Goal: Transaction & Acquisition: Purchase product/service

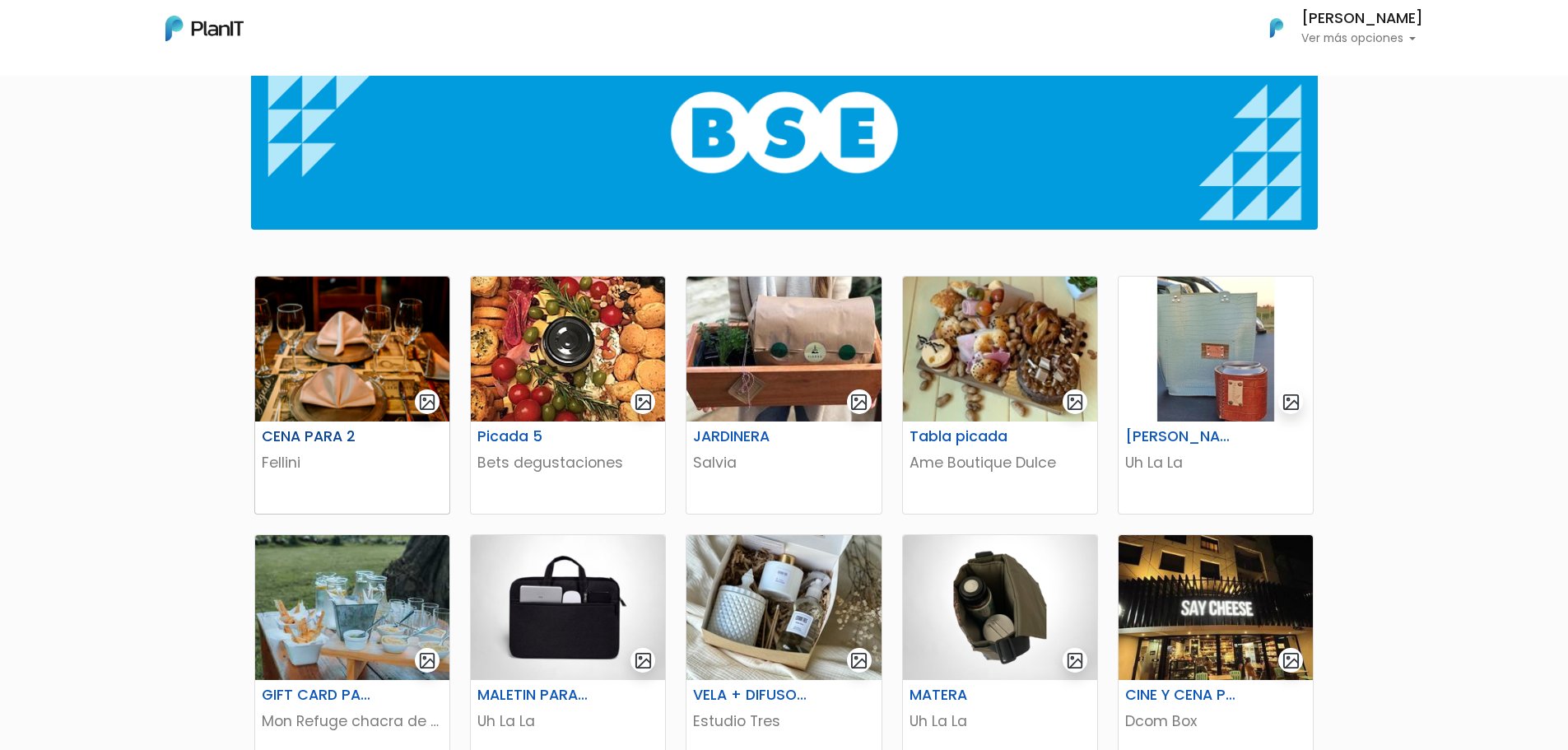
scroll to position [195, 0]
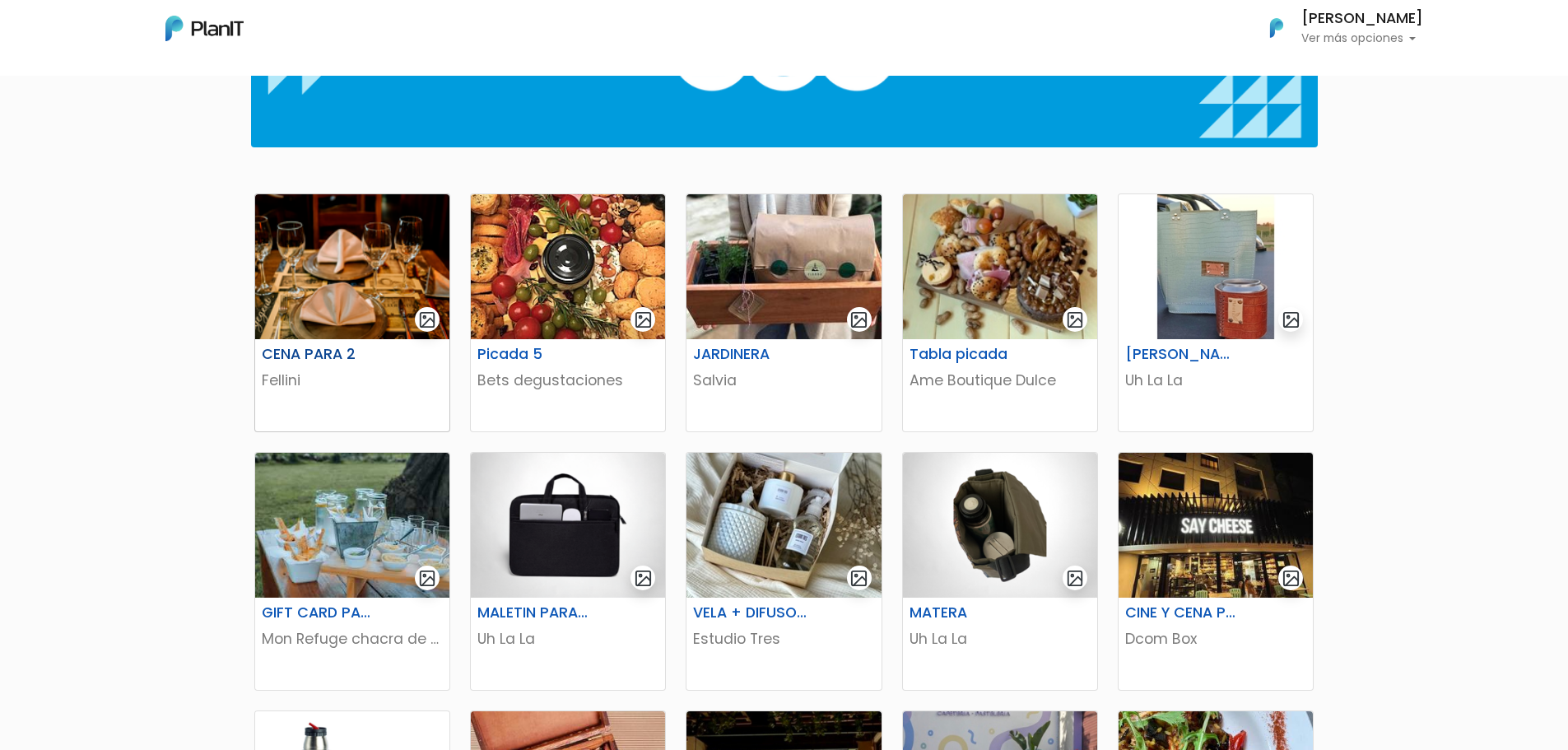
click at [350, 291] on img at bounding box center [351, 267] width 194 height 145
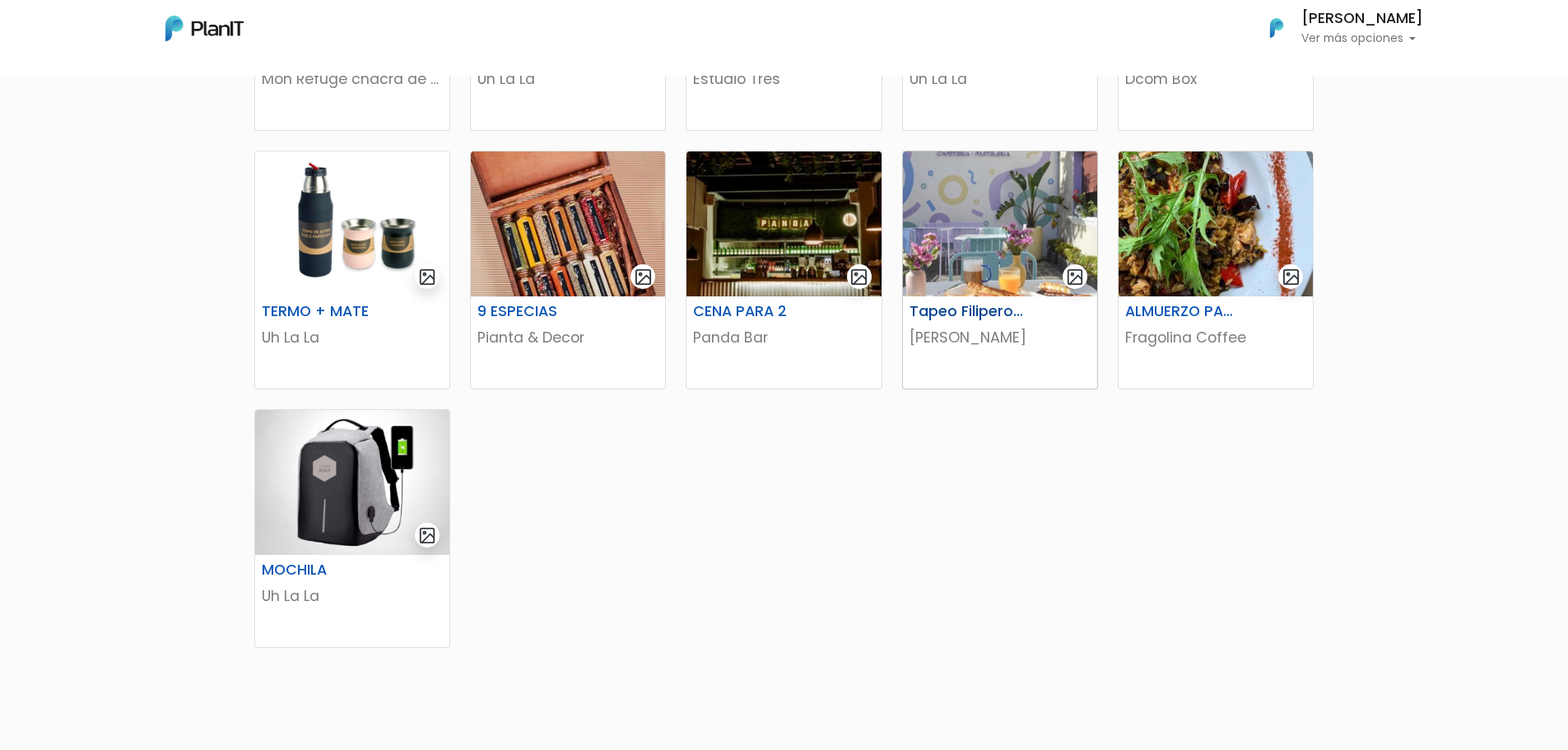
scroll to position [771, 0]
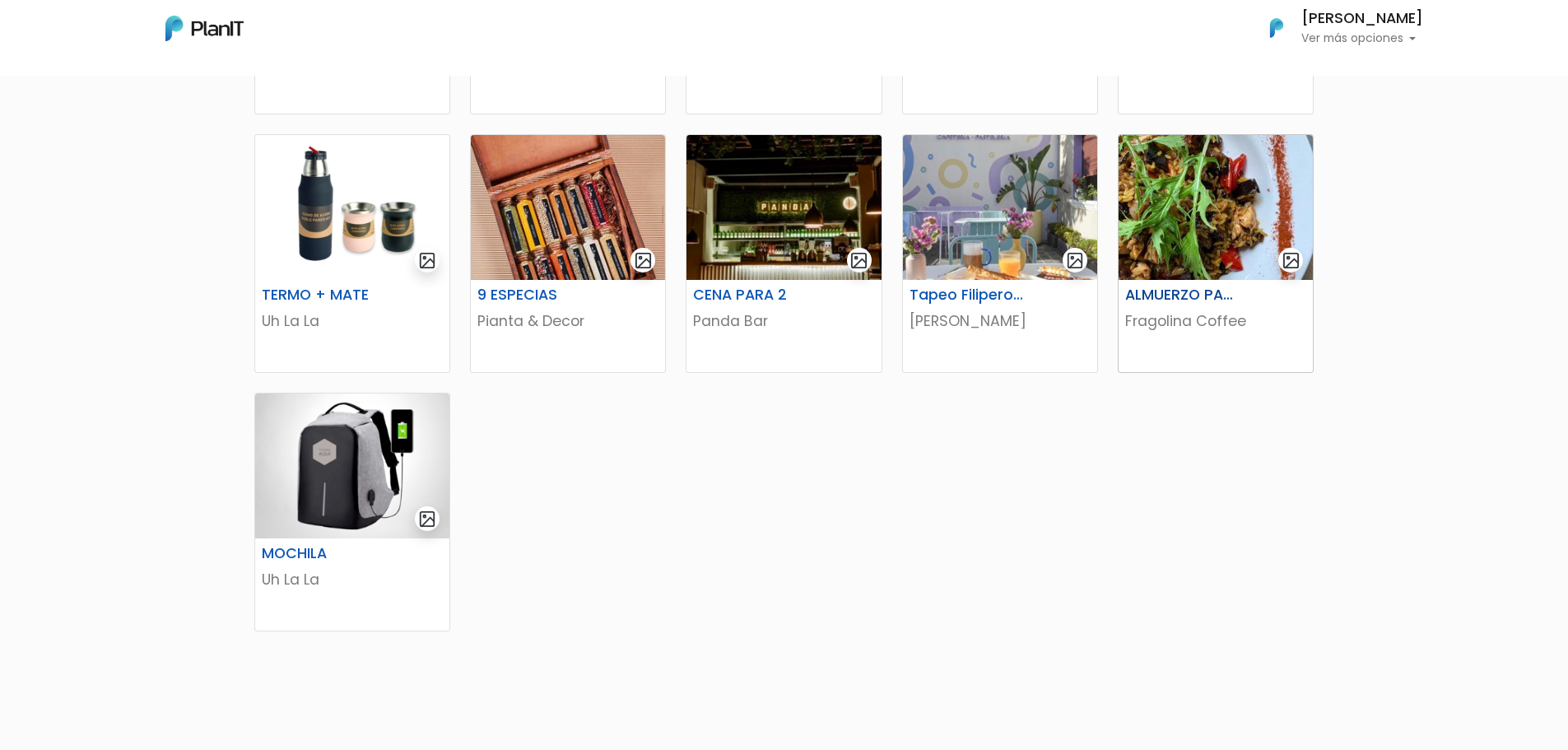
click at [1201, 225] on img at bounding box center [1215, 208] width 194 height 145
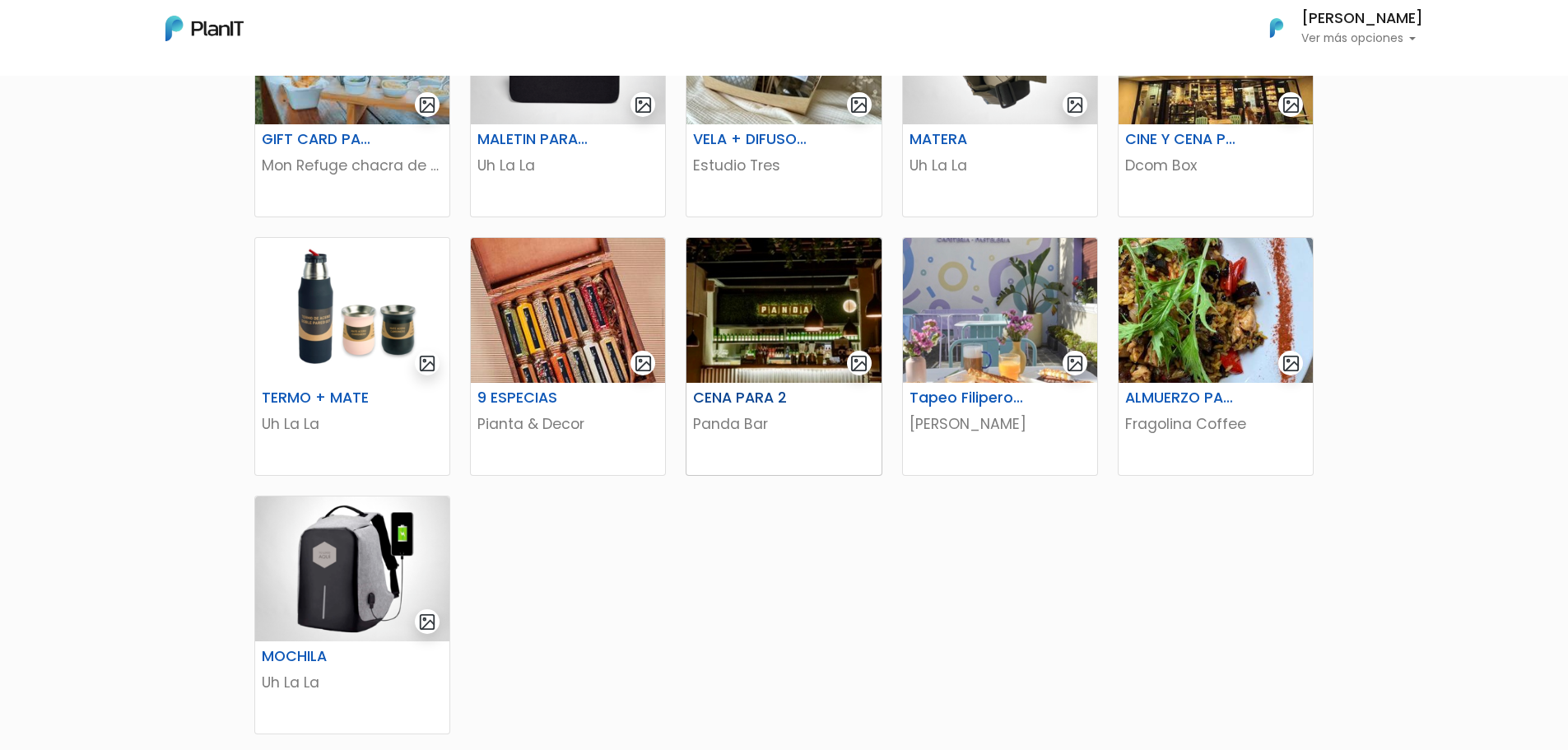
scroll to position [524, 0]
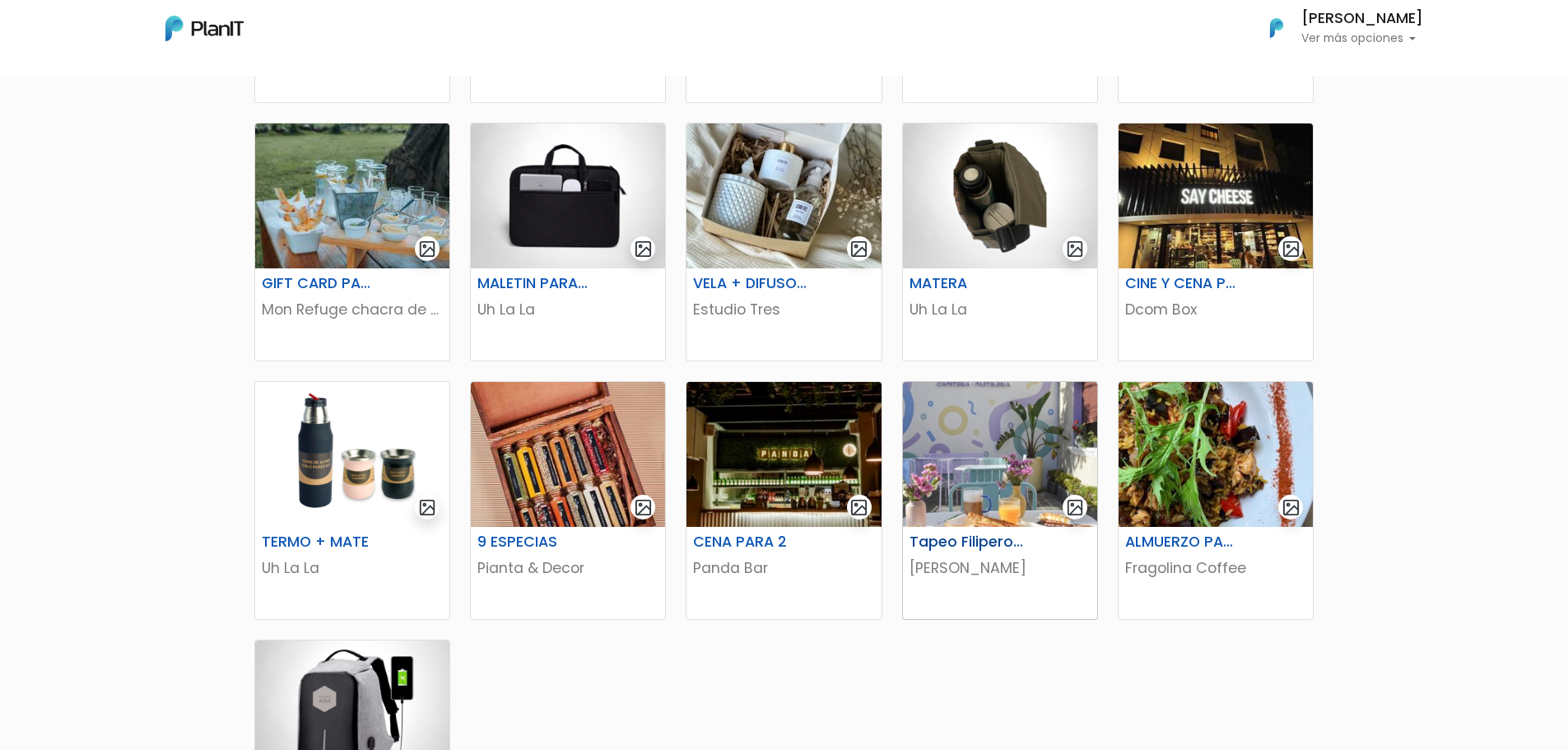
click at [953, 495] on img at bounding box center [1000, 454] width 194 height 145
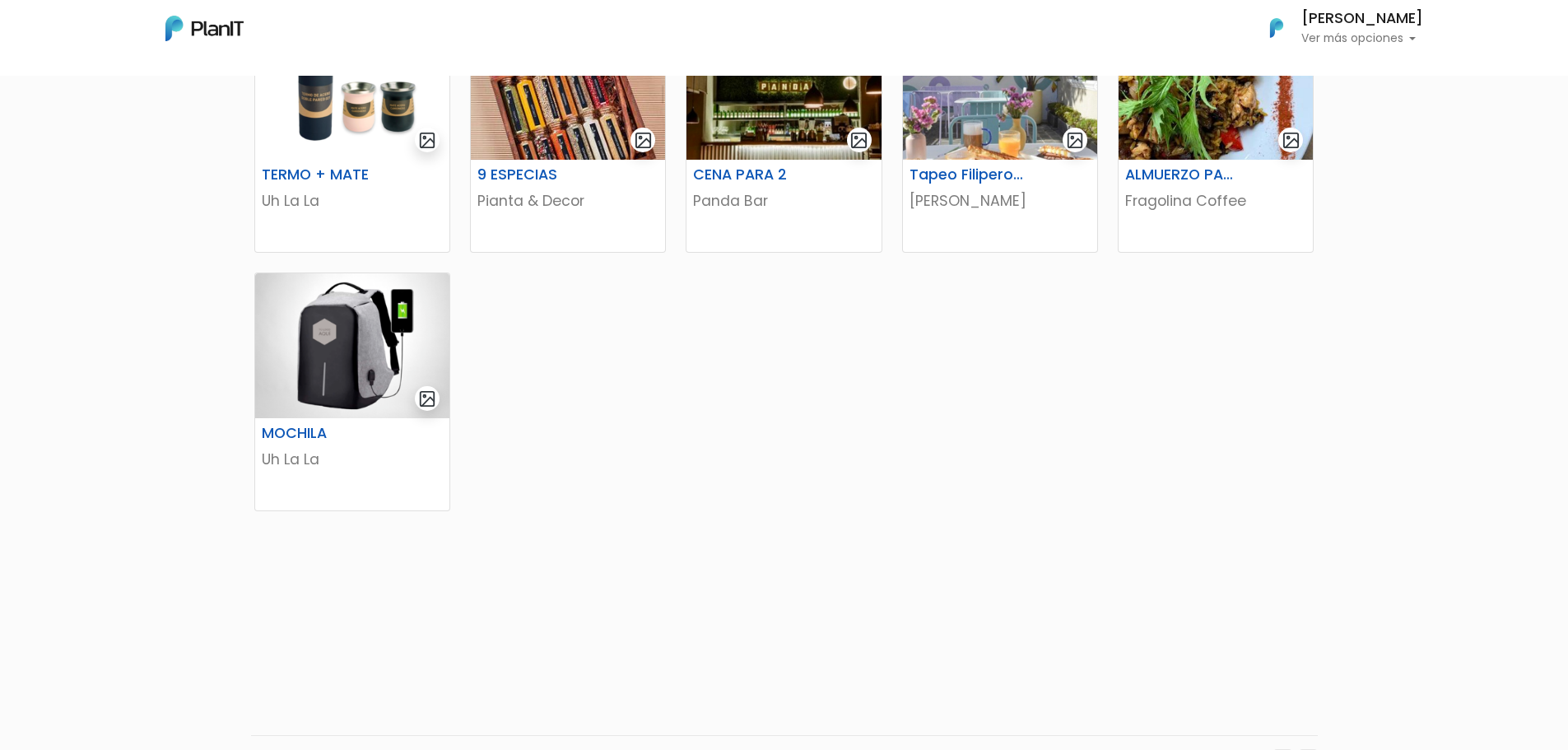
scroll to position [906, 0]
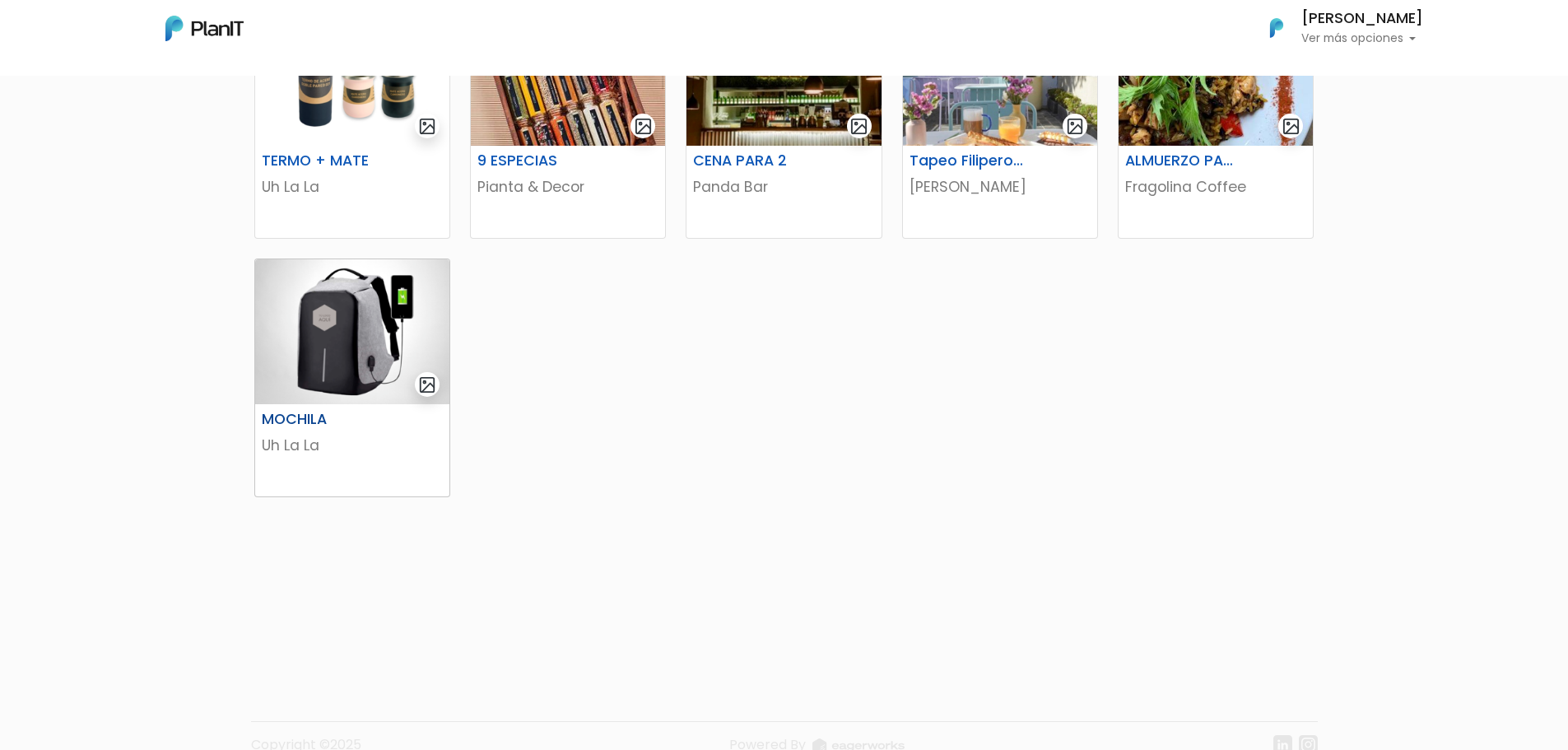
click at [329, 388] on img at bounding box center [351, 331] width 194 height 145
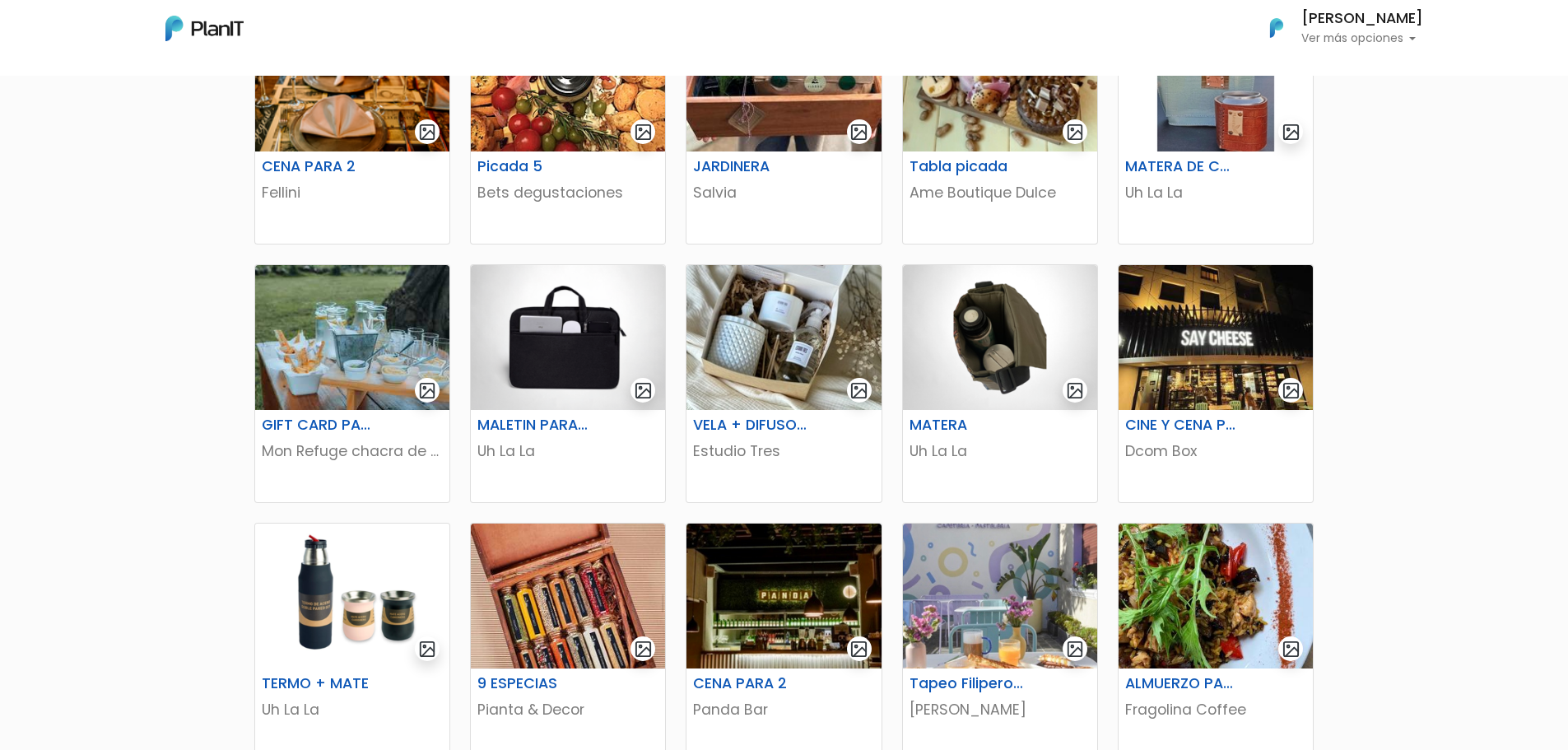
scroll to position [411, 0]
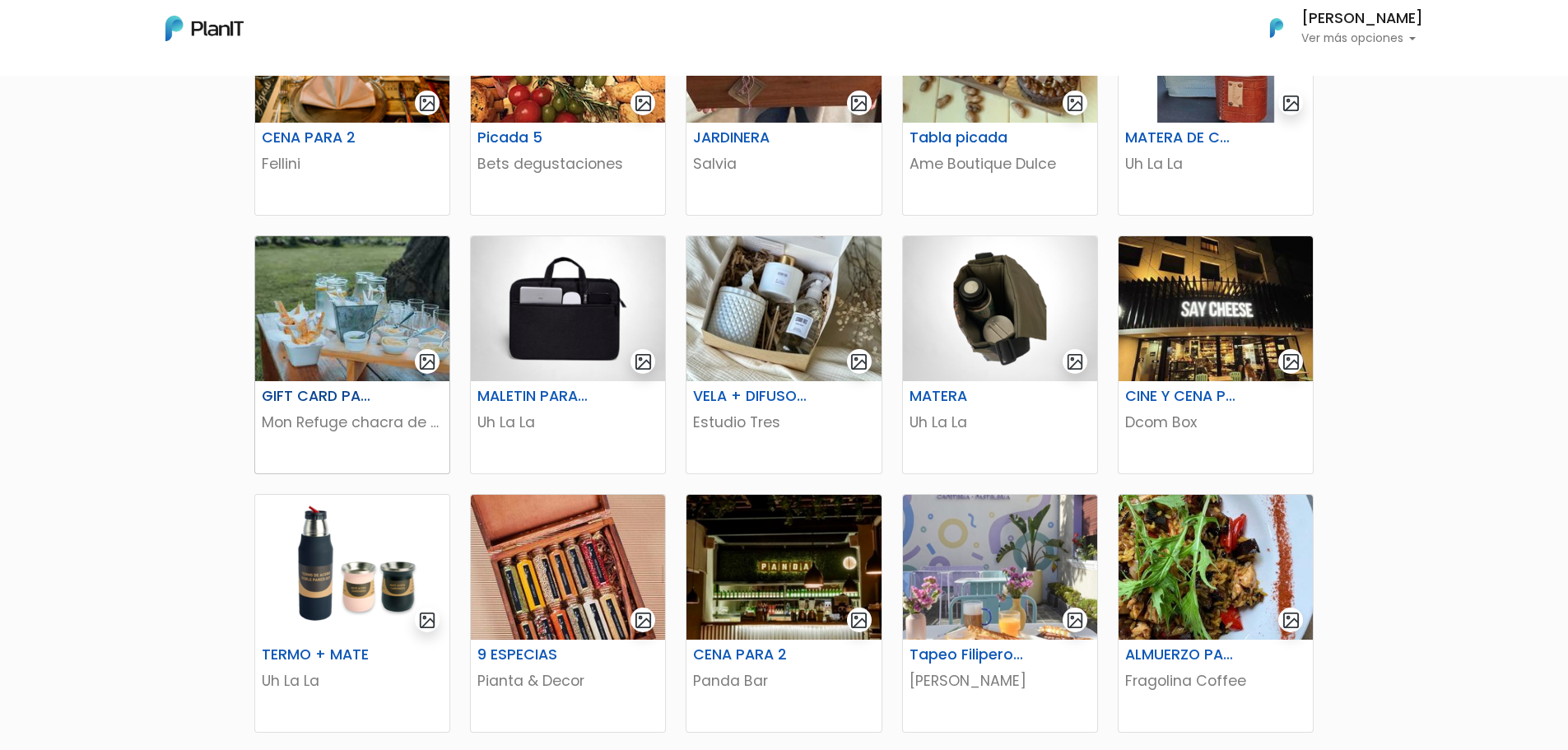
click at [276, 306] on img at bounding box center [351, 309] width 194 height 145
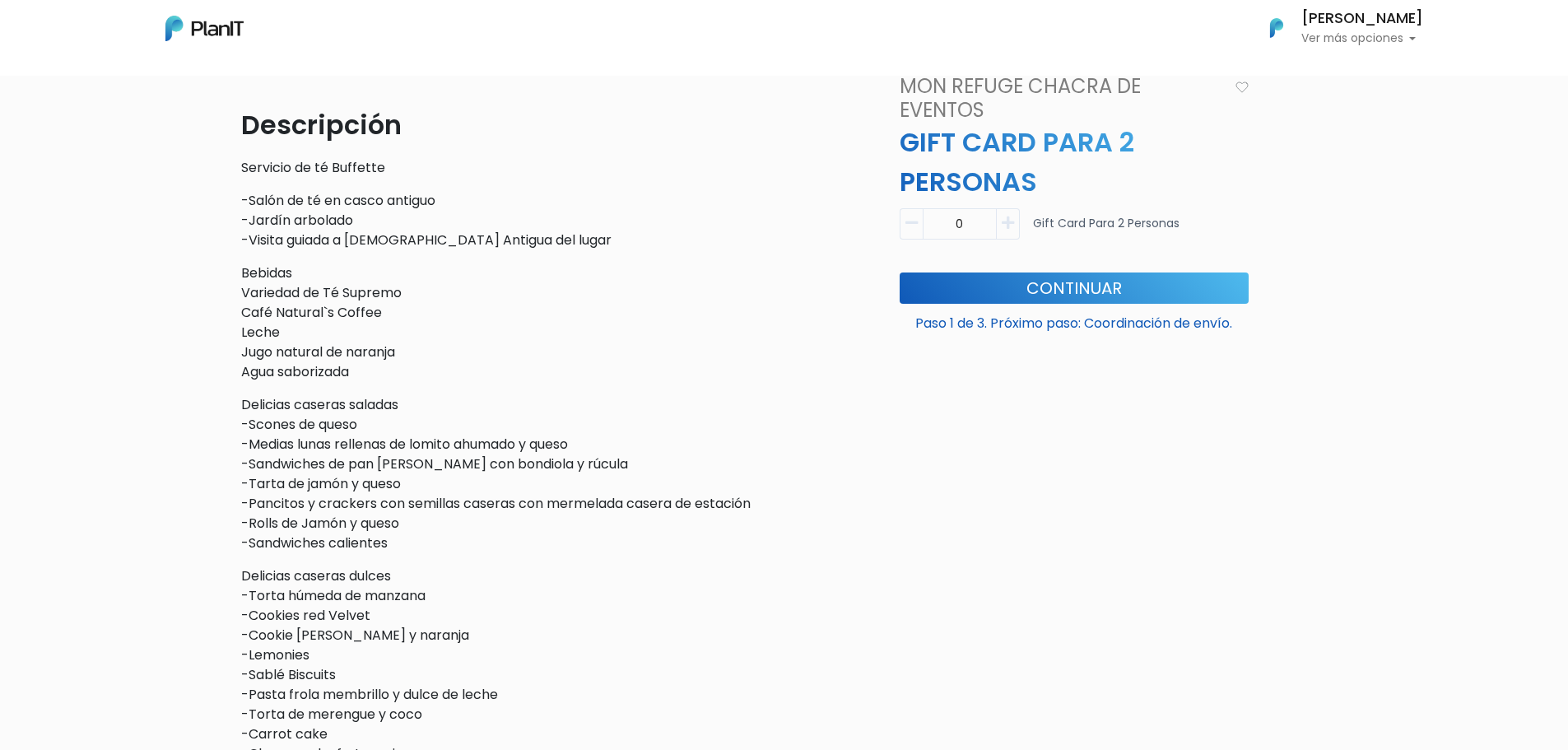
scroll to position [325, 0]
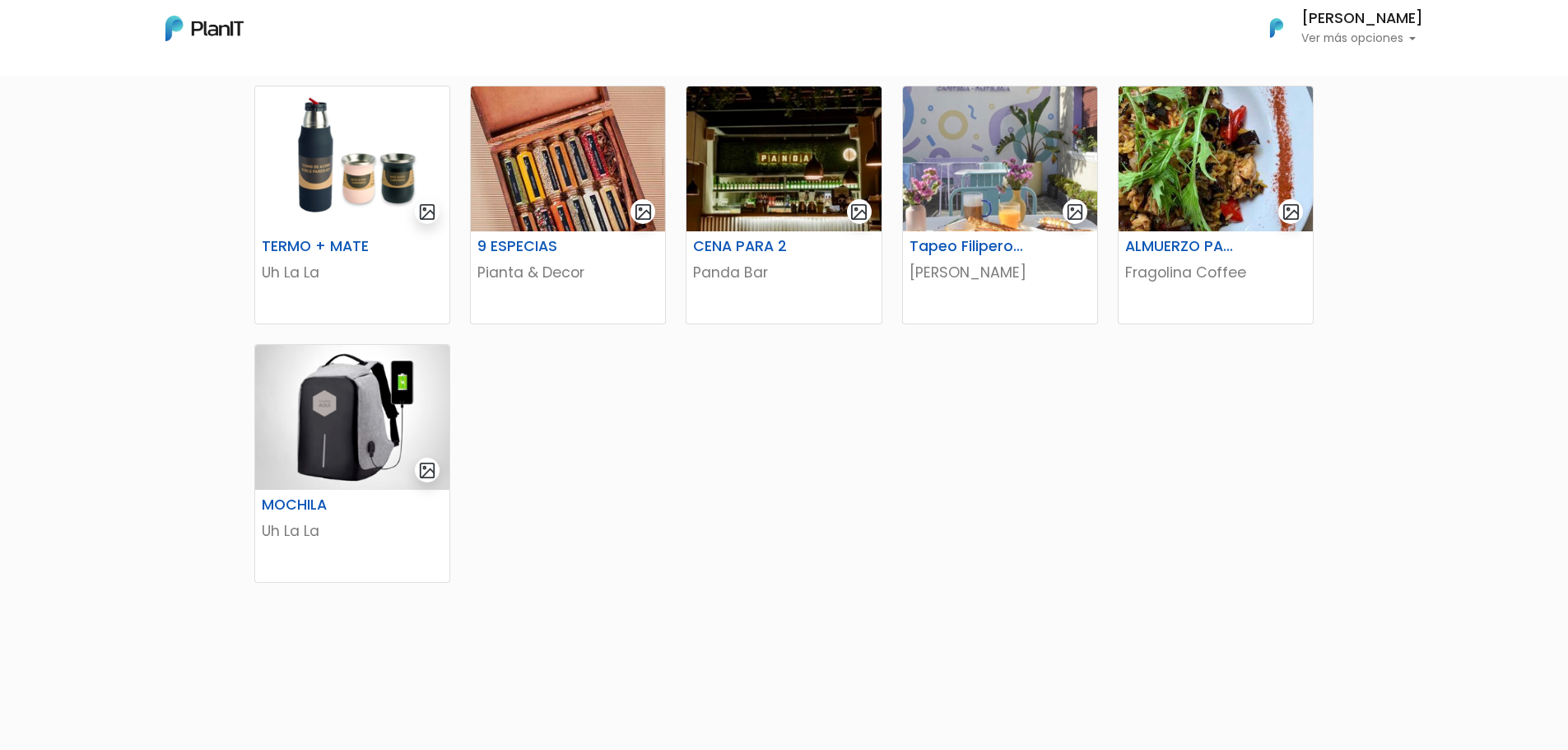
scroll to position [823, 0]
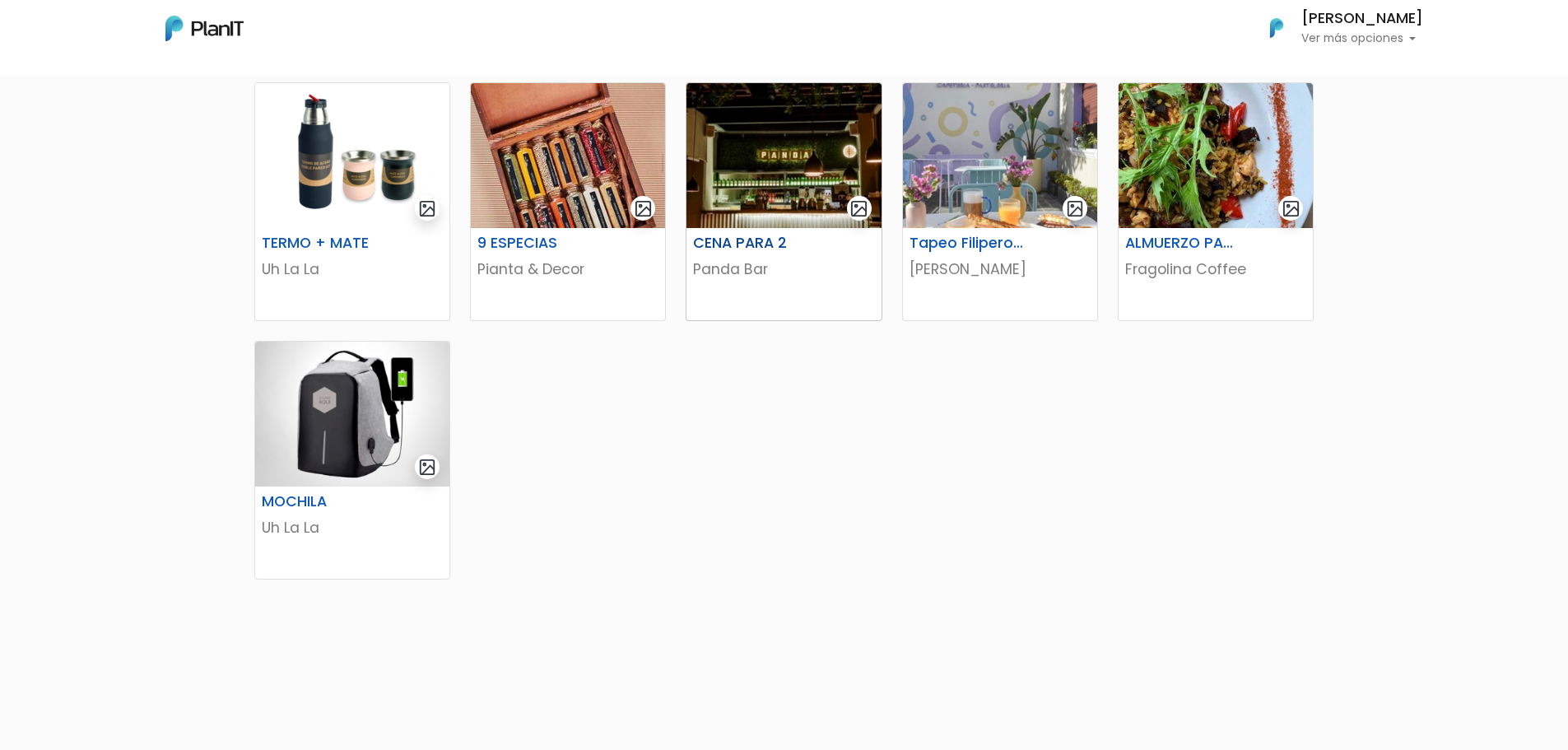
click at [754, 203] on img at bounding box center [783, 156] width 194 height 145
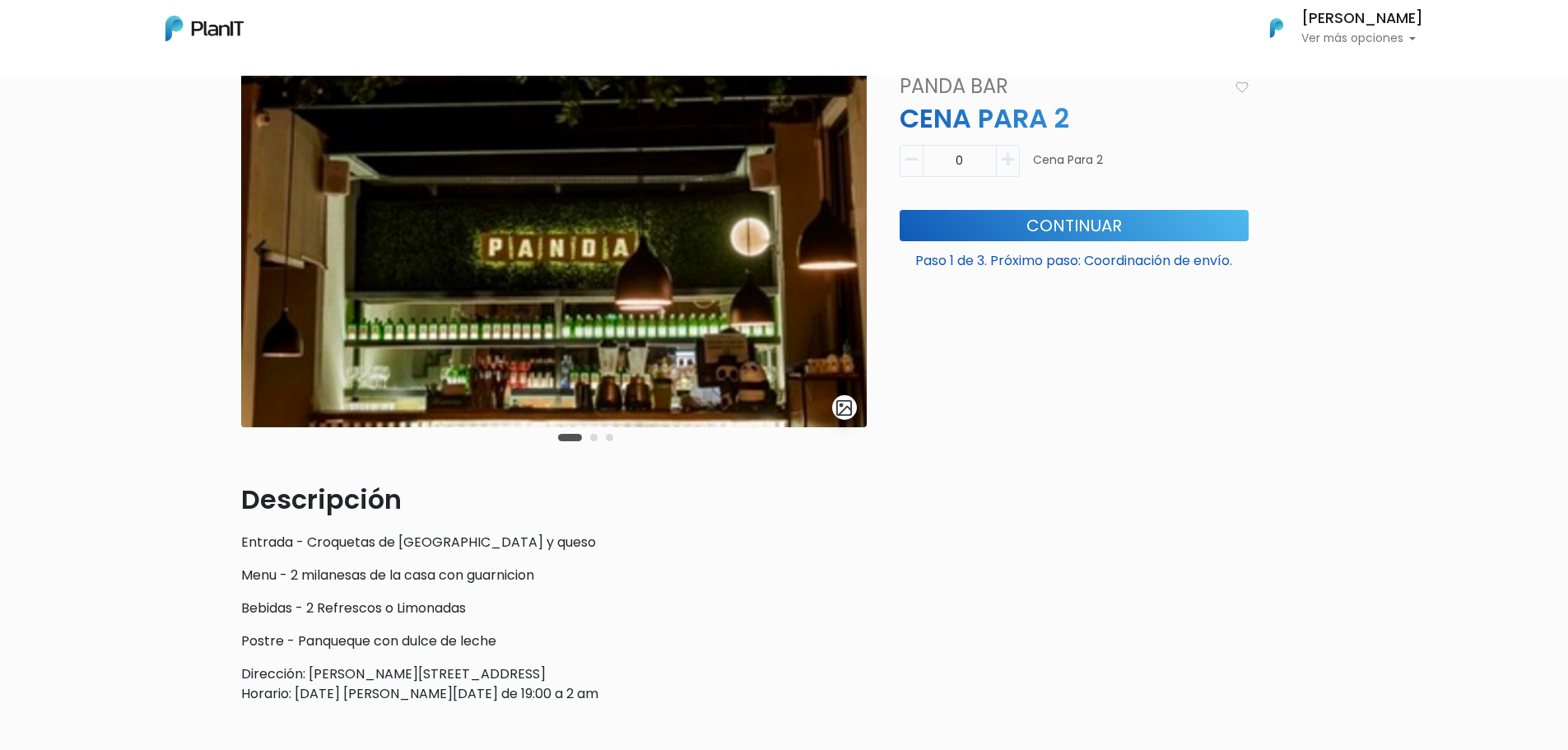
scroll to position [236, 0]
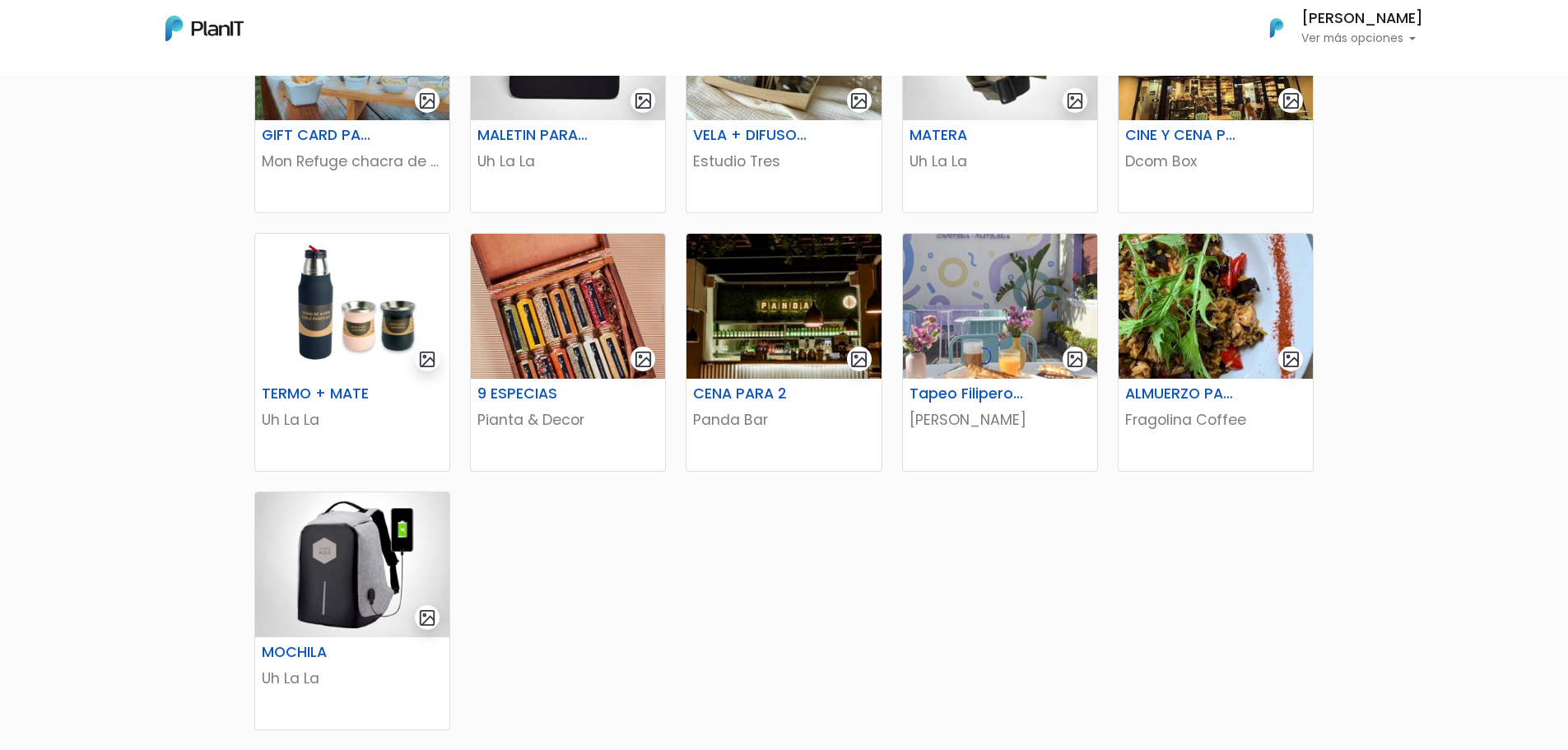
scroll to position [658, 0]
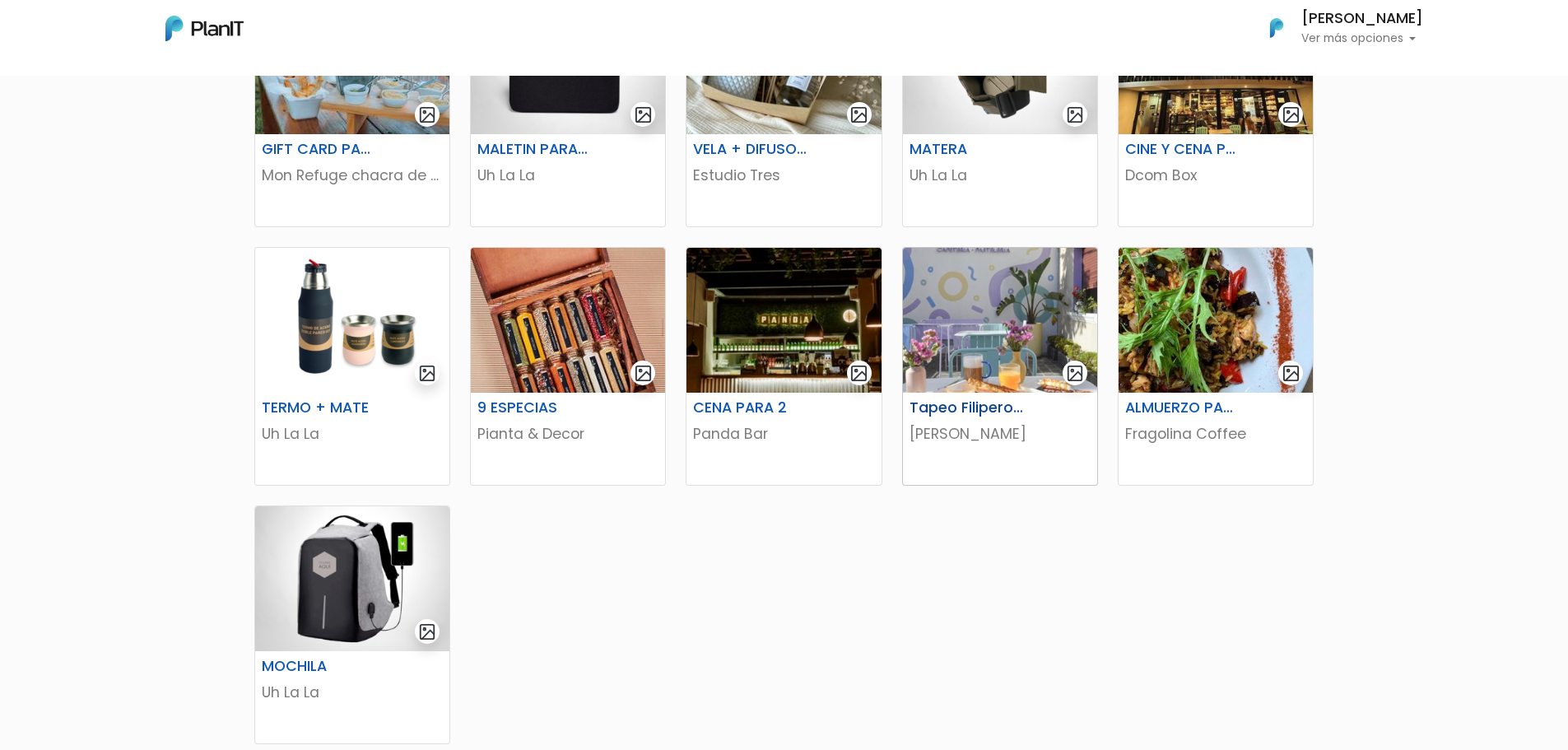
click at [1002, 329] on img at bounding box center [1000, 320] width 194 height 145
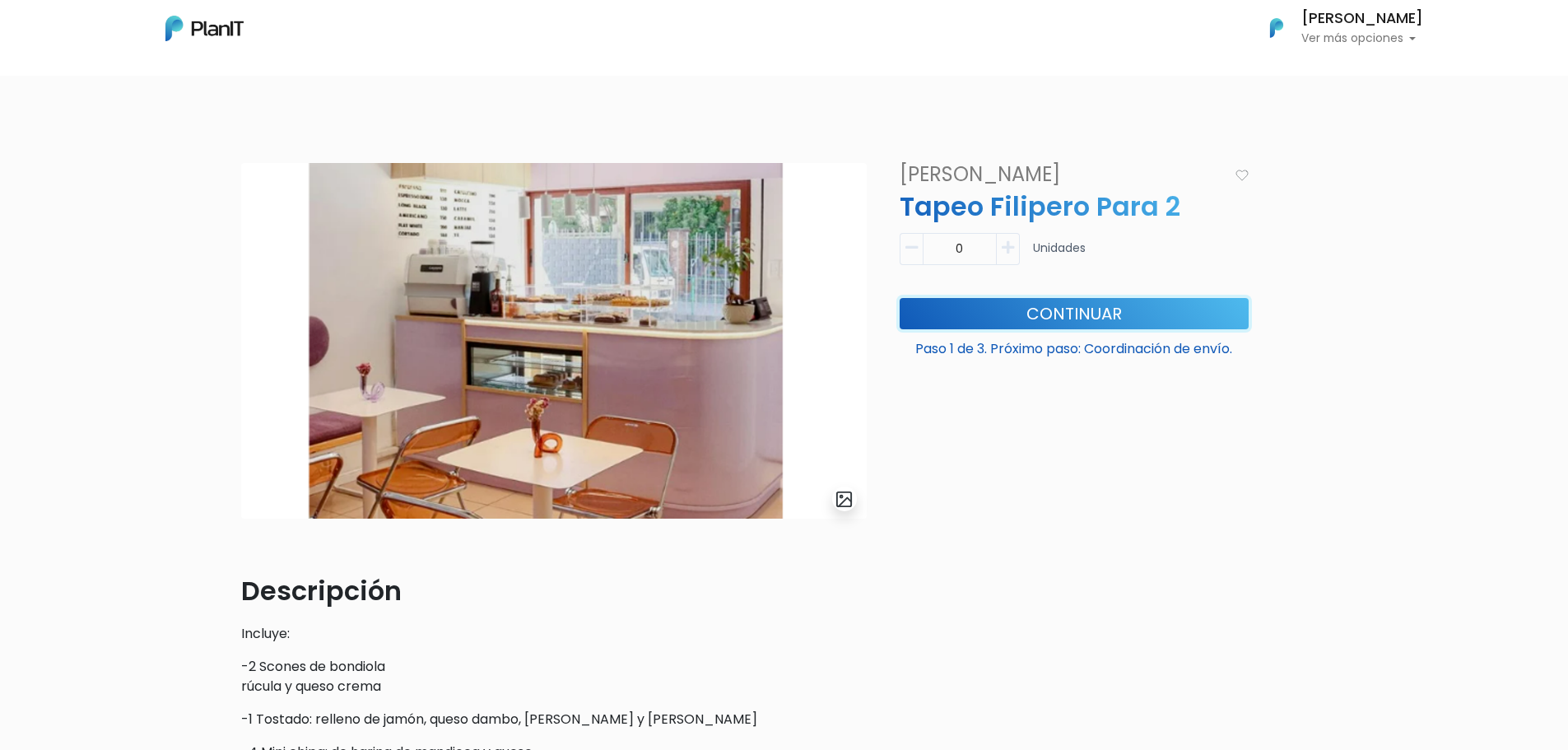
drag, startPoint x: 1104, startPoint y: 315, endPoint x: 925, endPoint y: 57, distance: 314.0
click at [1105, 315] on button "Continuar" at bounding box center [1074, 313] width 349 height 31
click at [1006, 250] on icon "button" at bounding box center [1007, 248] width 13 height 15
click at [1006, 251] on icon "button" at bounding box center [1007, 248] width 13 height 15
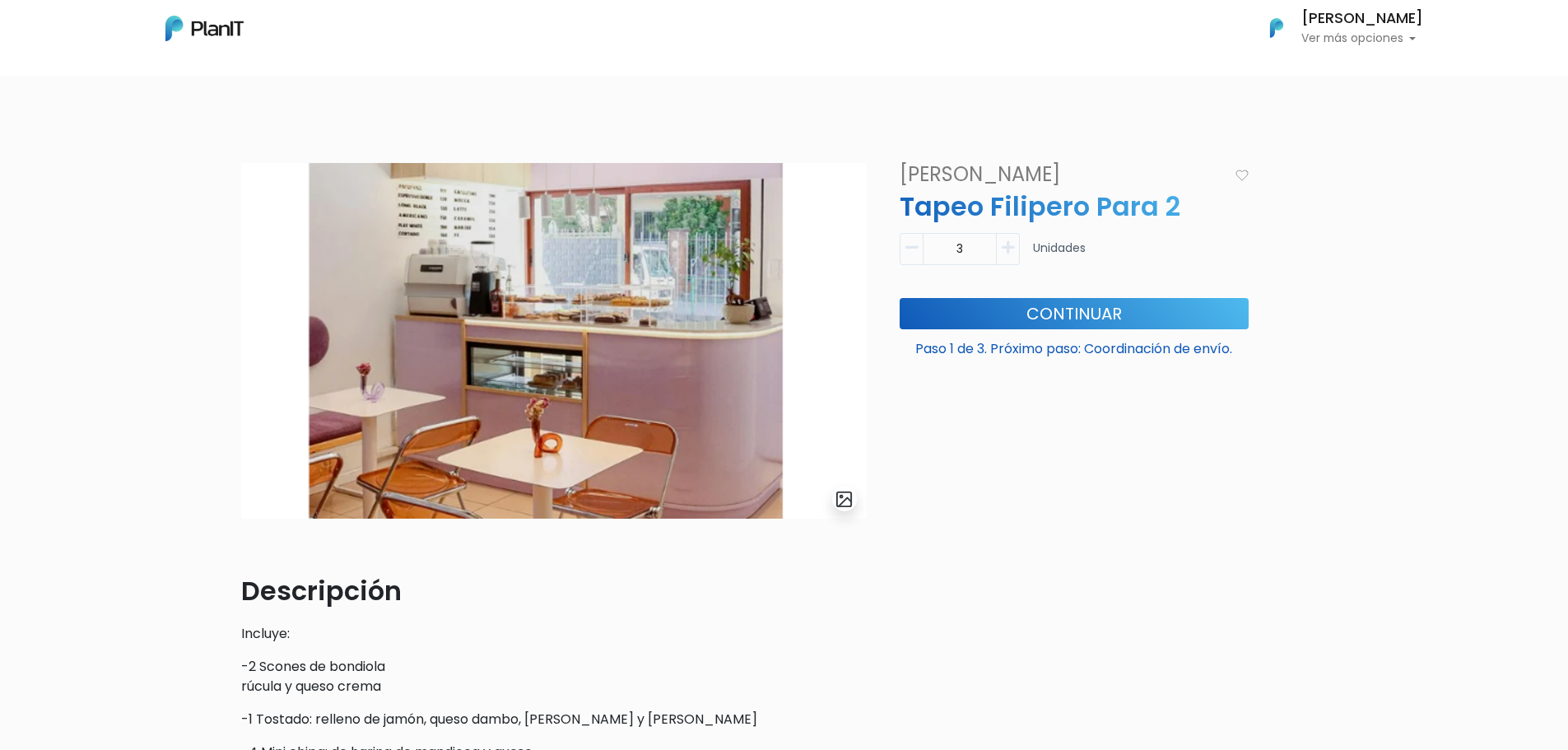
click at [910, 252] on icon "button" at bounding box center [911, 248] width 13 height 15
click at [912, 248] on icon "button" at bounding box center [911, 248] width 13 height 15
type input "1"
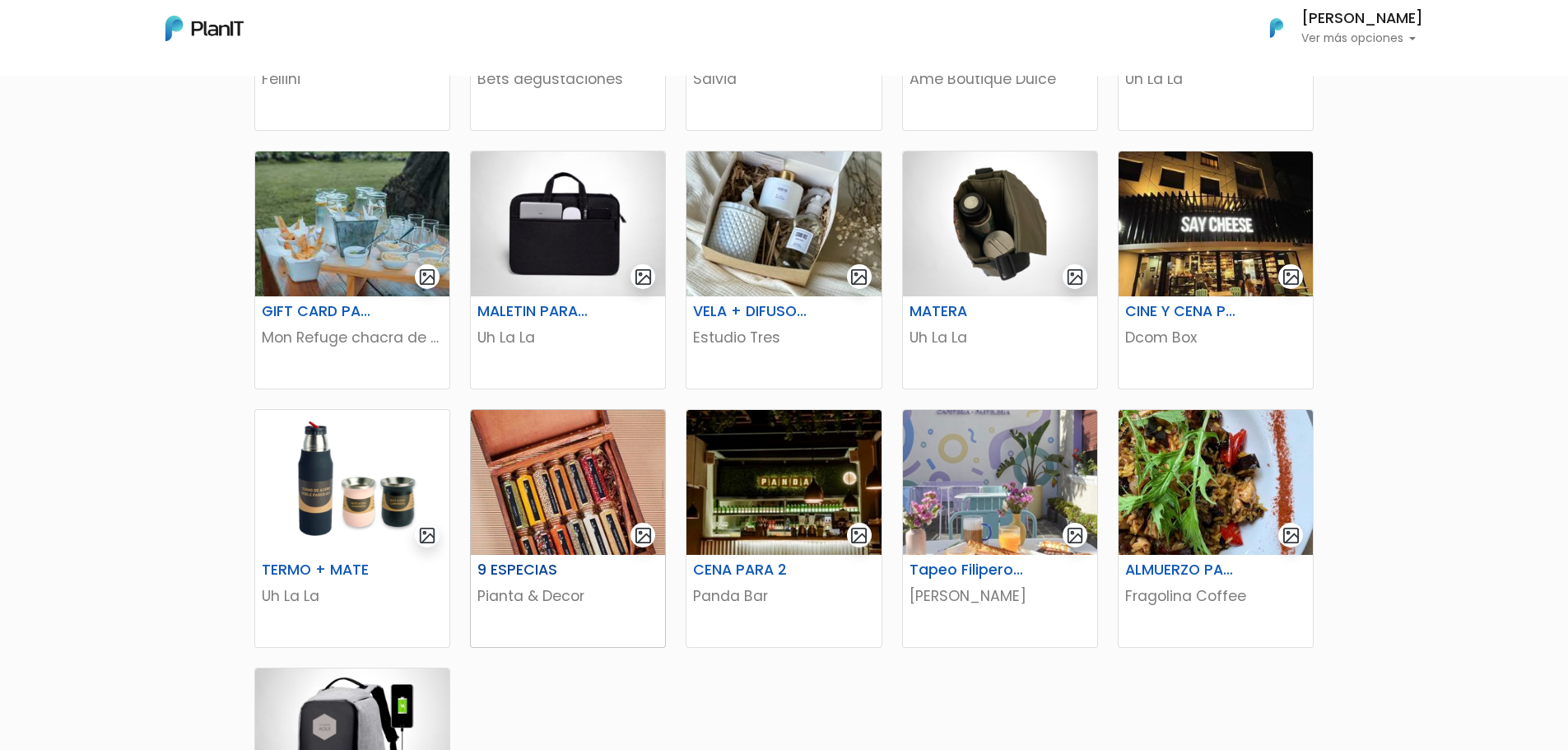
scroll to position [330, 0]
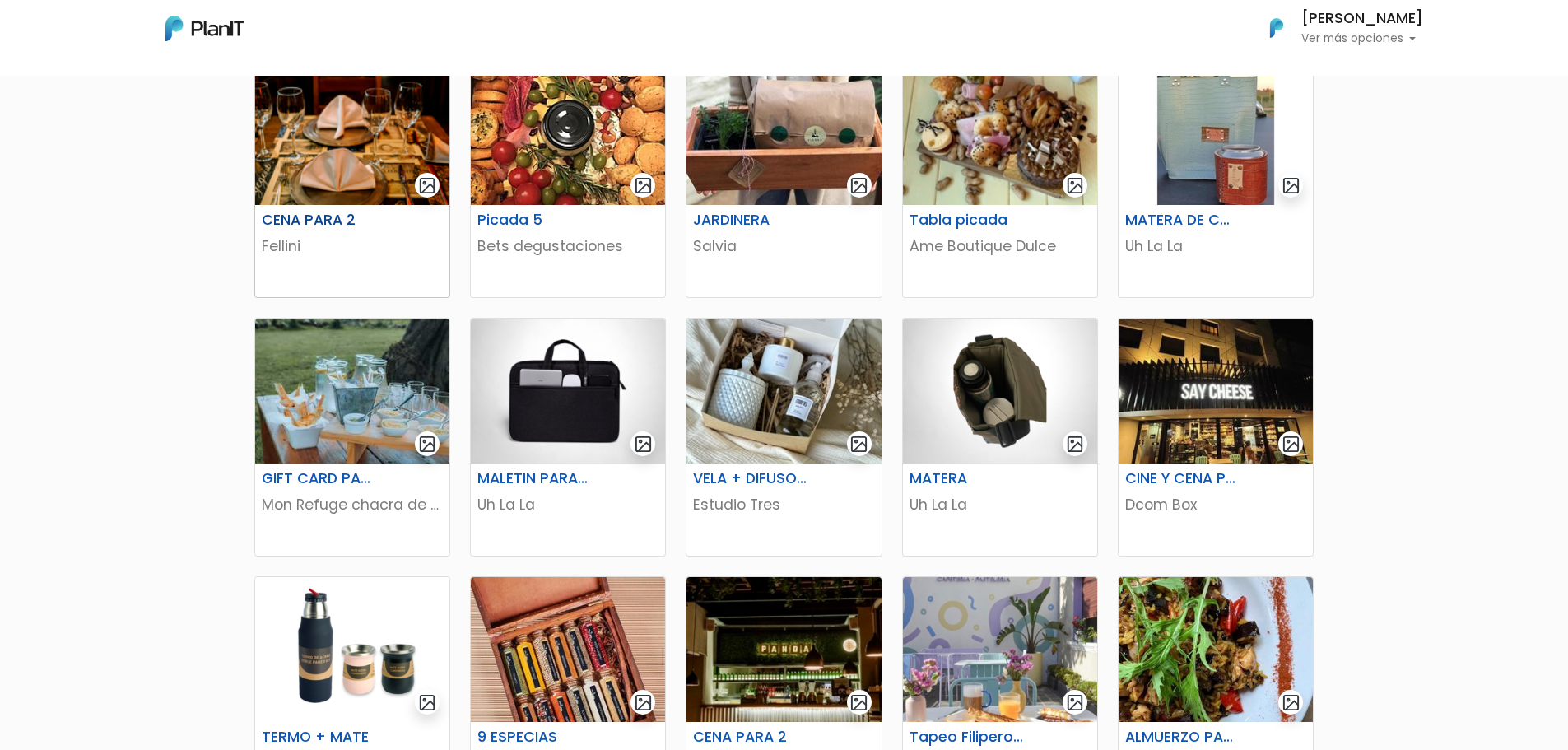
click at [336, 170] on img at bounding box center [351, 132] width 194 height 145
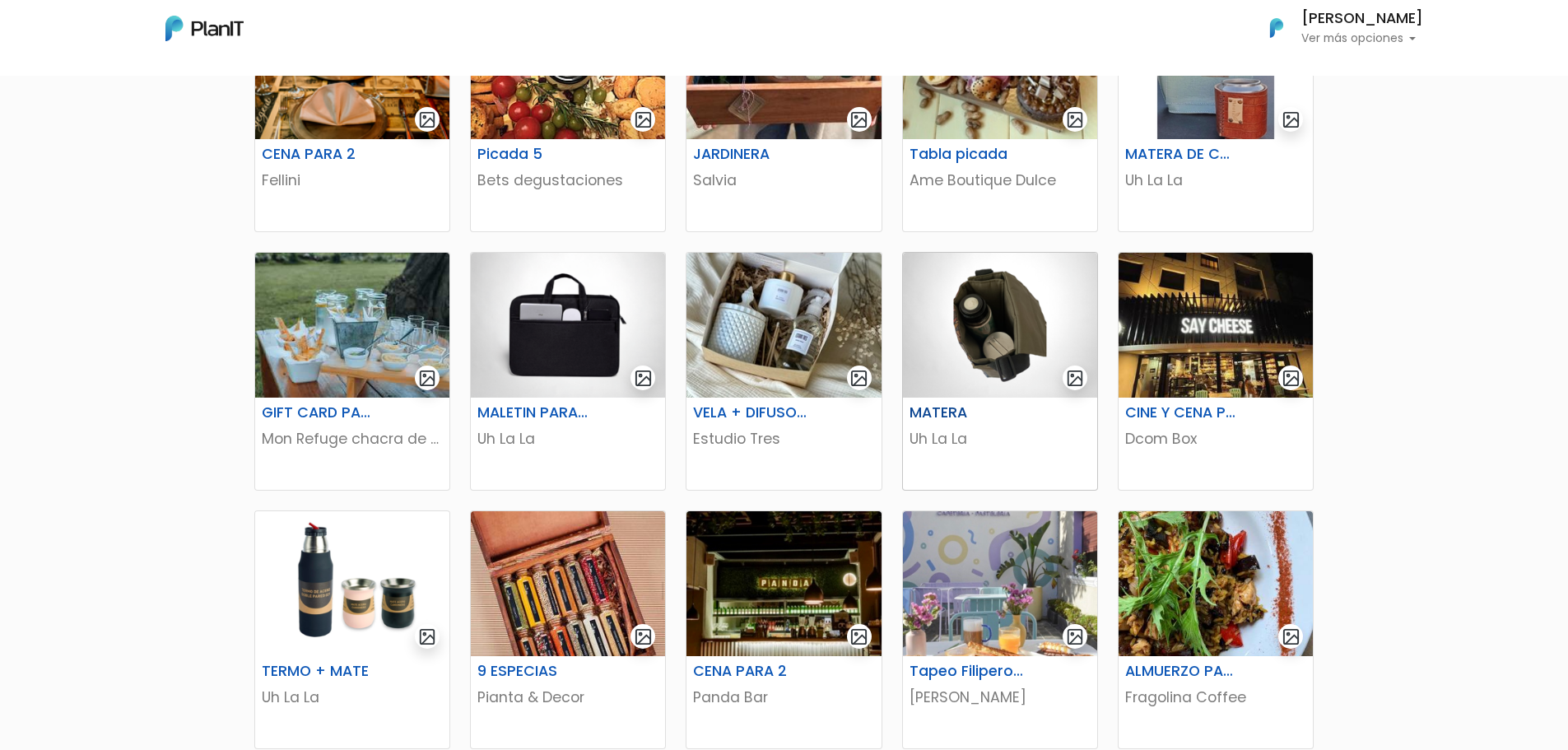
scroll to position [494, 0]
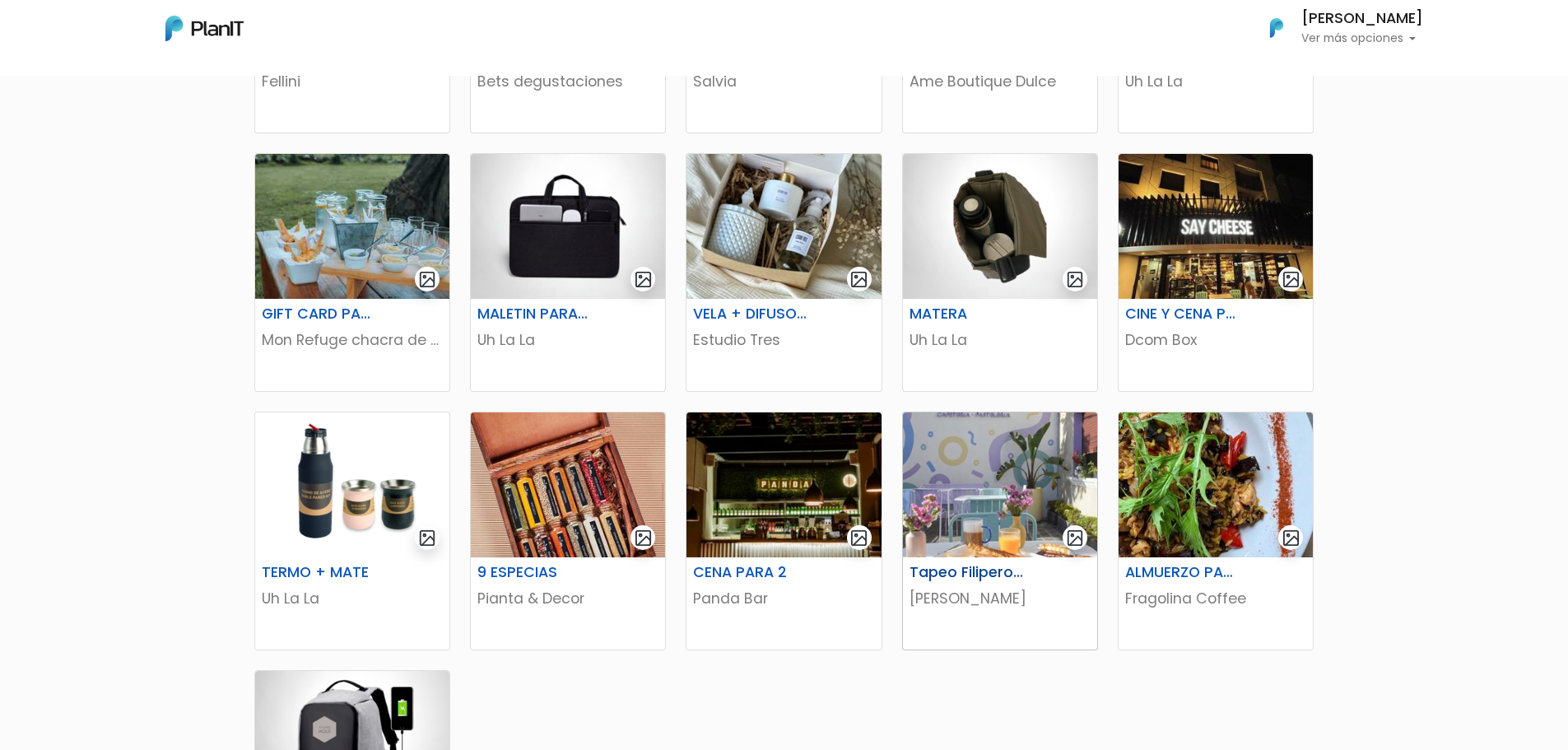
click at [966, 482] on img at bounding box center [1000, 484] width 194 height 145
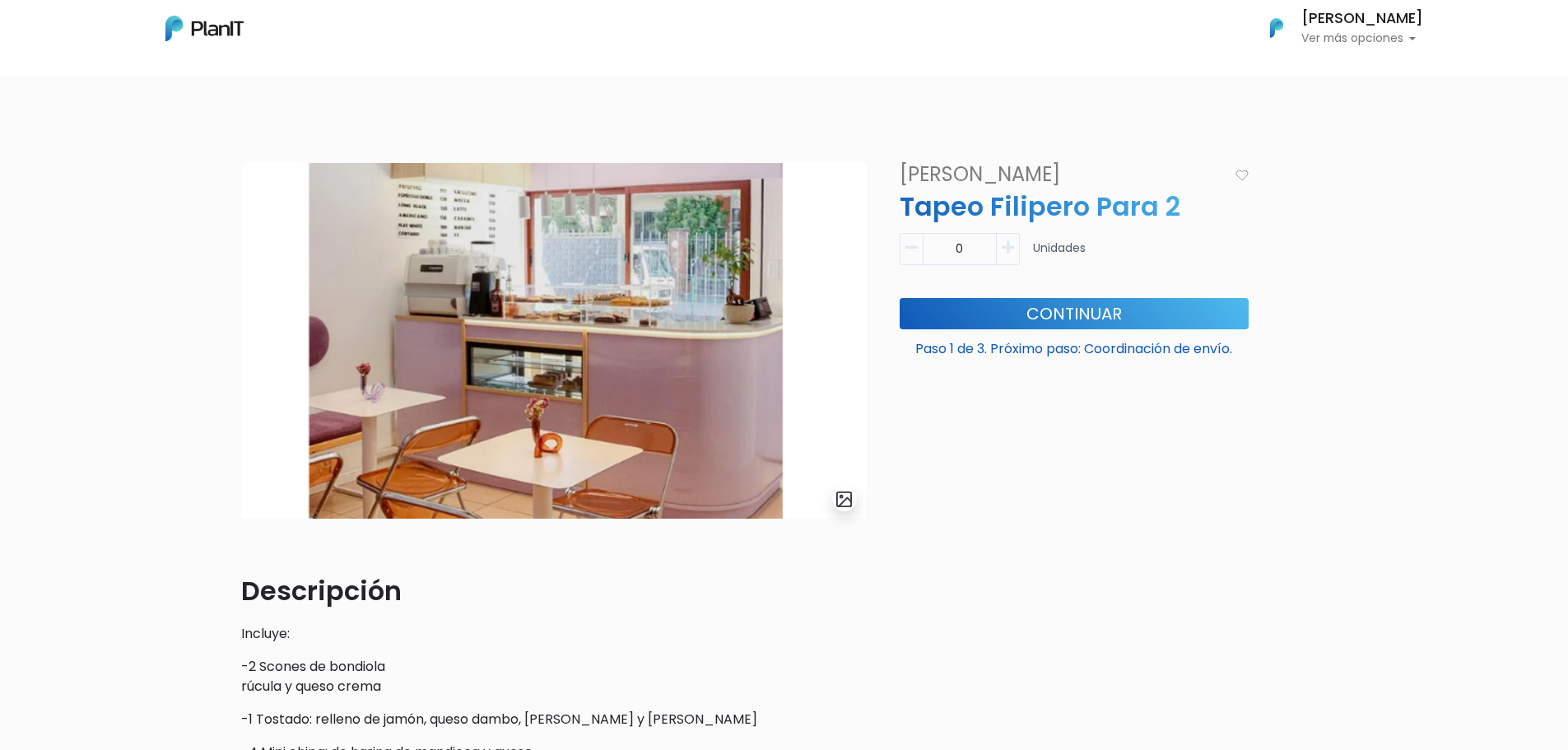
click at [1416, 39] on p "Ver más opciones" at bounding box center [1361, 39] width 122 height 12
click at [1423, 224] on div "slide 1 of 1 Descripción Incluye: -2 Scones de bondiola rúcula y queso crema -1…" at bounding box center [784, 640] width 1568 height 1033
click at [1004, 247] on icon "button" at bounding box center [1007, 248] width 13 height 15
type input "1"
click at [1027, 307] on button "Continuar" at bounding box center [1074, 313] width 349 height 31
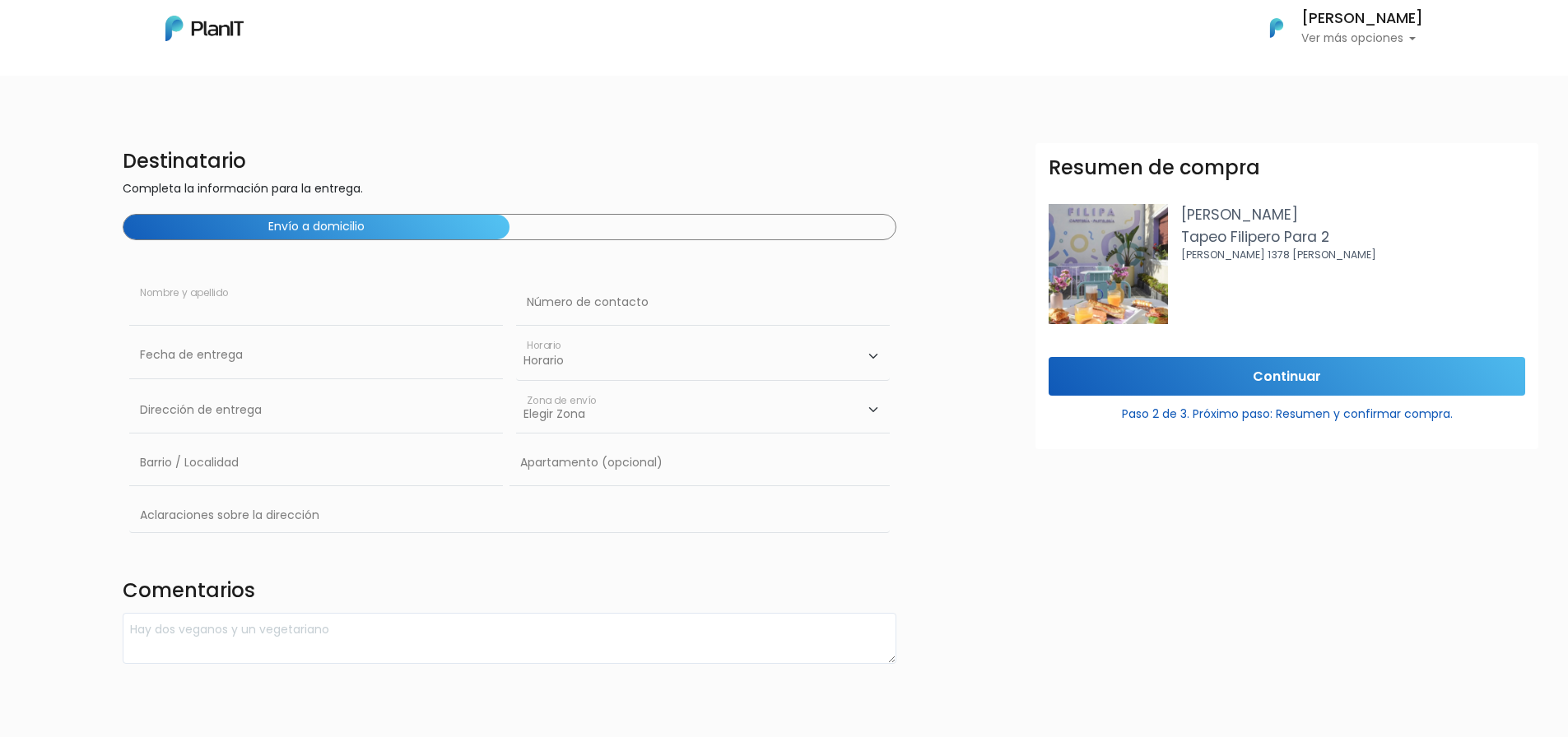
click at [229, 312] on input "text" at bounding box center [316, 303] width 373 height 46
type input "[PERSON_NAME]"
click at [618, 308] on input "text" at bounding box center [703, 303] width 373 height 46
type input "099199580"
click at [298, 365] on input "text" at bounding box center [316, 355] width 373 height 46
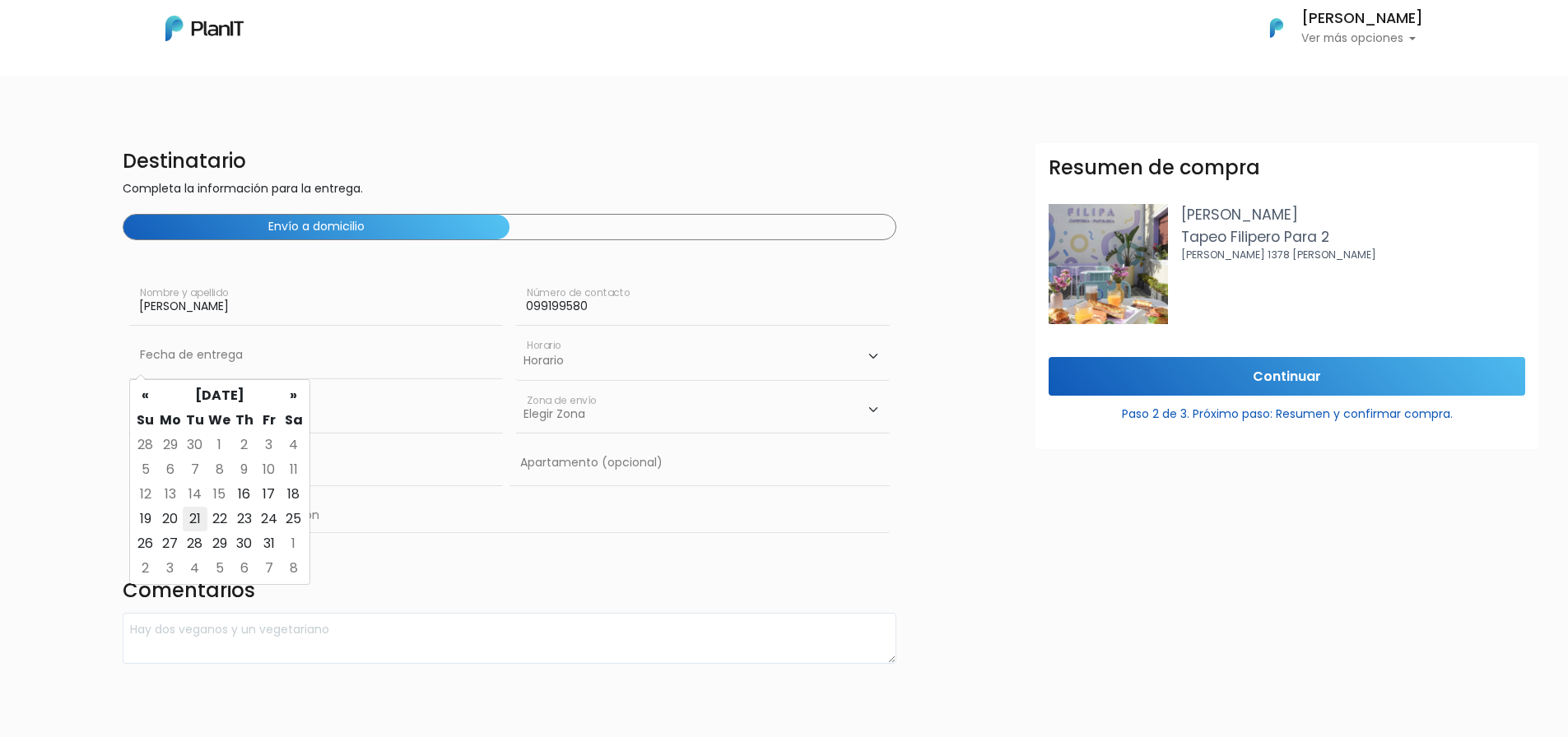
click at [199, 517] on td "21" at bounding box center [194, 519] width 24 height 24
type input "21/10/2025"
click at [273, 356] on input "21/10/2025" at bounding box center [316, 355] width 373 height 46
click at [197, 516] on td "21" at bounding box center [194, 519] width 24 height 24
click at [188, 419] on input "text" at bounding box center [316, 410] width 373 height 46
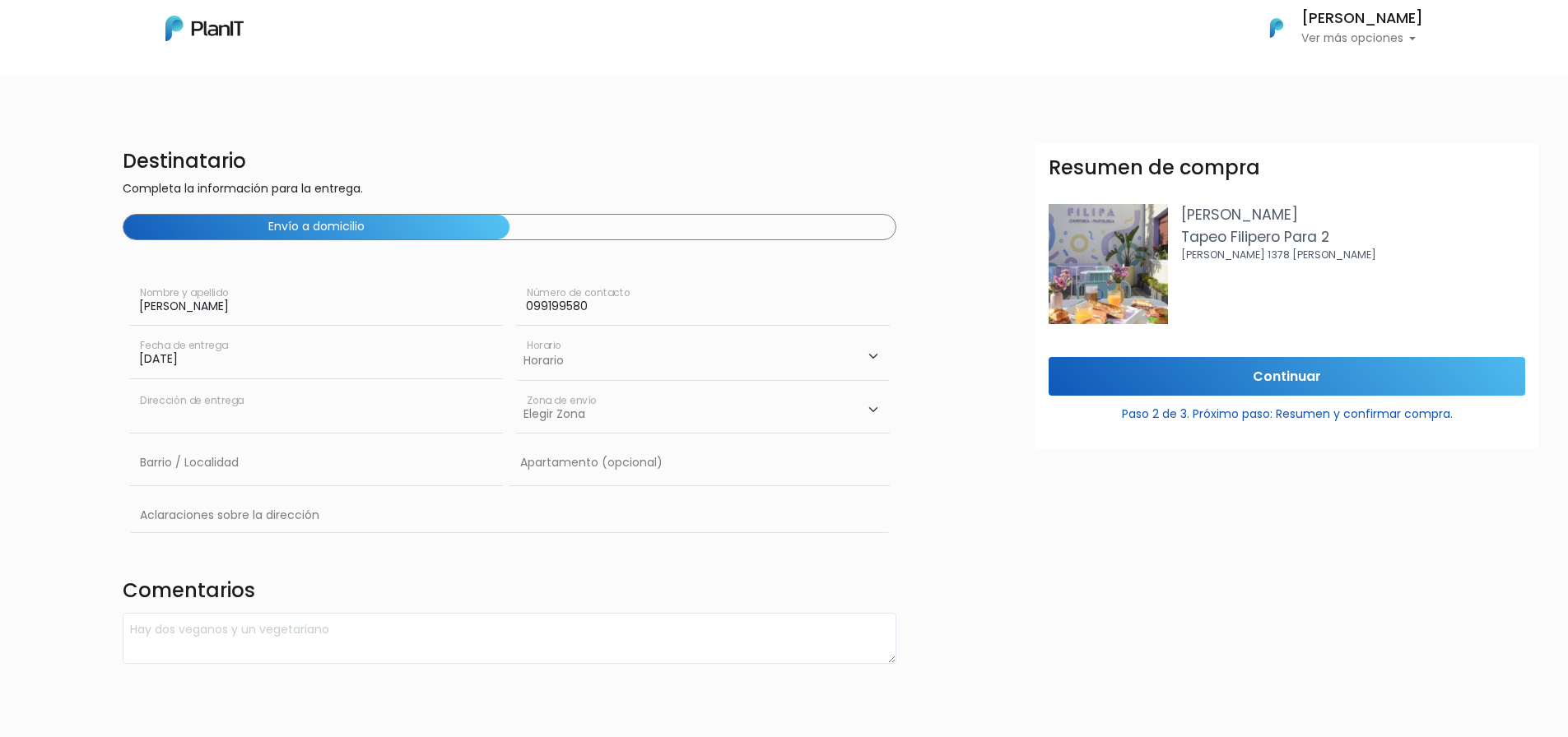
type input "Bvar Manuel Herrera y Obes 4084 ap 1"
click at [877, 413] on select "Elegir Zona Zona américa Oficina Montevideo" at bounding box center [703, 410] width 373 height 46
select select "10"
click at [516, 387] on select "Elegir Zona Zona américa Oficina Montevideo" at bounding box center [703, 410] width 373 height 46
click at [361, 416] on input "Bvar Manuel Herrera y Obes 4084 ap 1" at bounding box center [316, 410] width 373 height 46
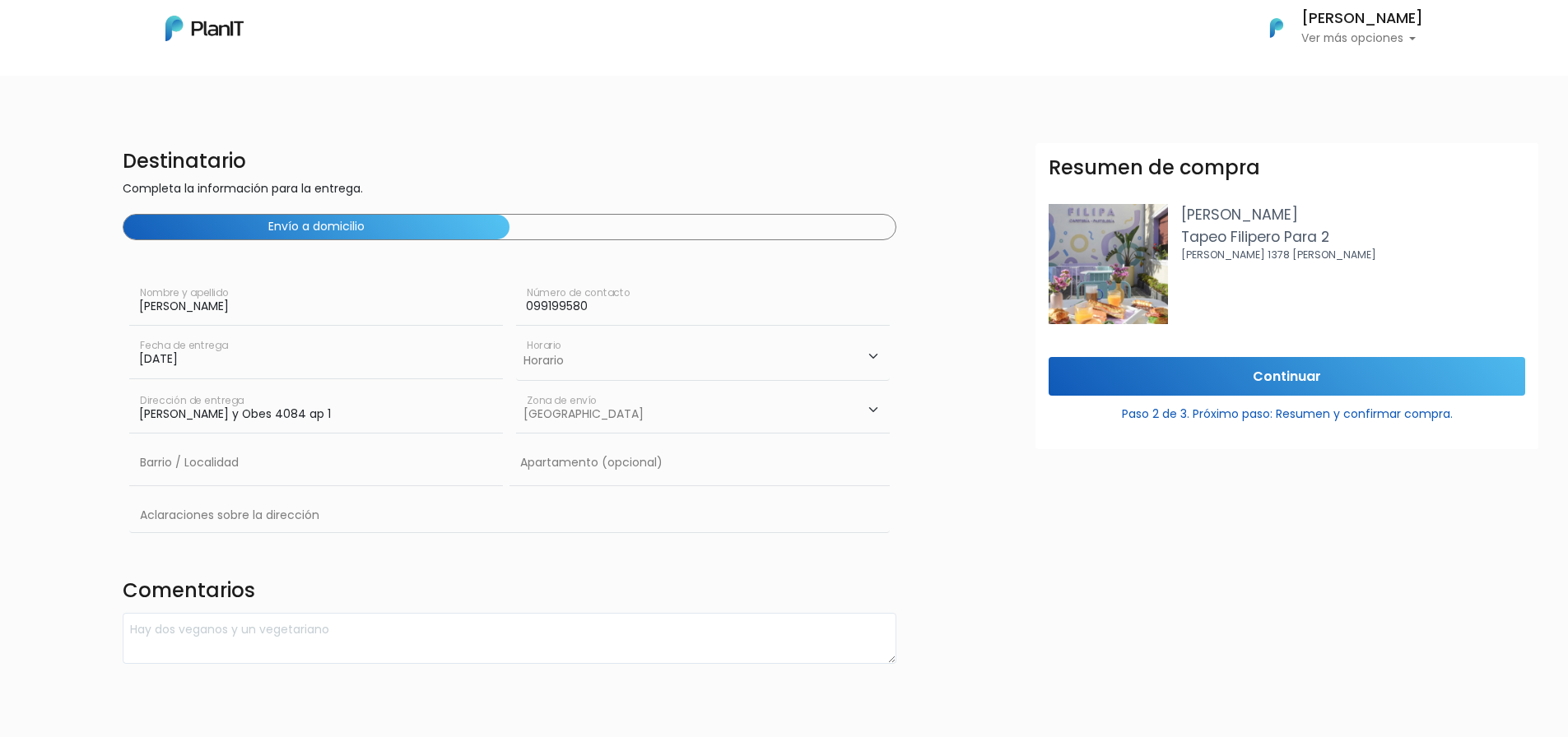
click at [361, 416] on input "Bvar Manuel Herrera y Obes 4084 ap 1" at bounding box center [316, 410] width 373 height 46
drag, startPoint x: 375, startPoint y: 418, endPoint x: 135, endPoint y: 413, distance: 240.1
click at [135, 413] on input "Bvar Manuel Herrera y Obes 4084 ap 1" at bounding box center [316, 410] width 373 height 46
click at [202, 358] on input "21/10/2025" at bounding box center [316, 355] width 373 height 46
click at [239, 493] on td "16" at bounding box center [244, 494] width 24 height 24
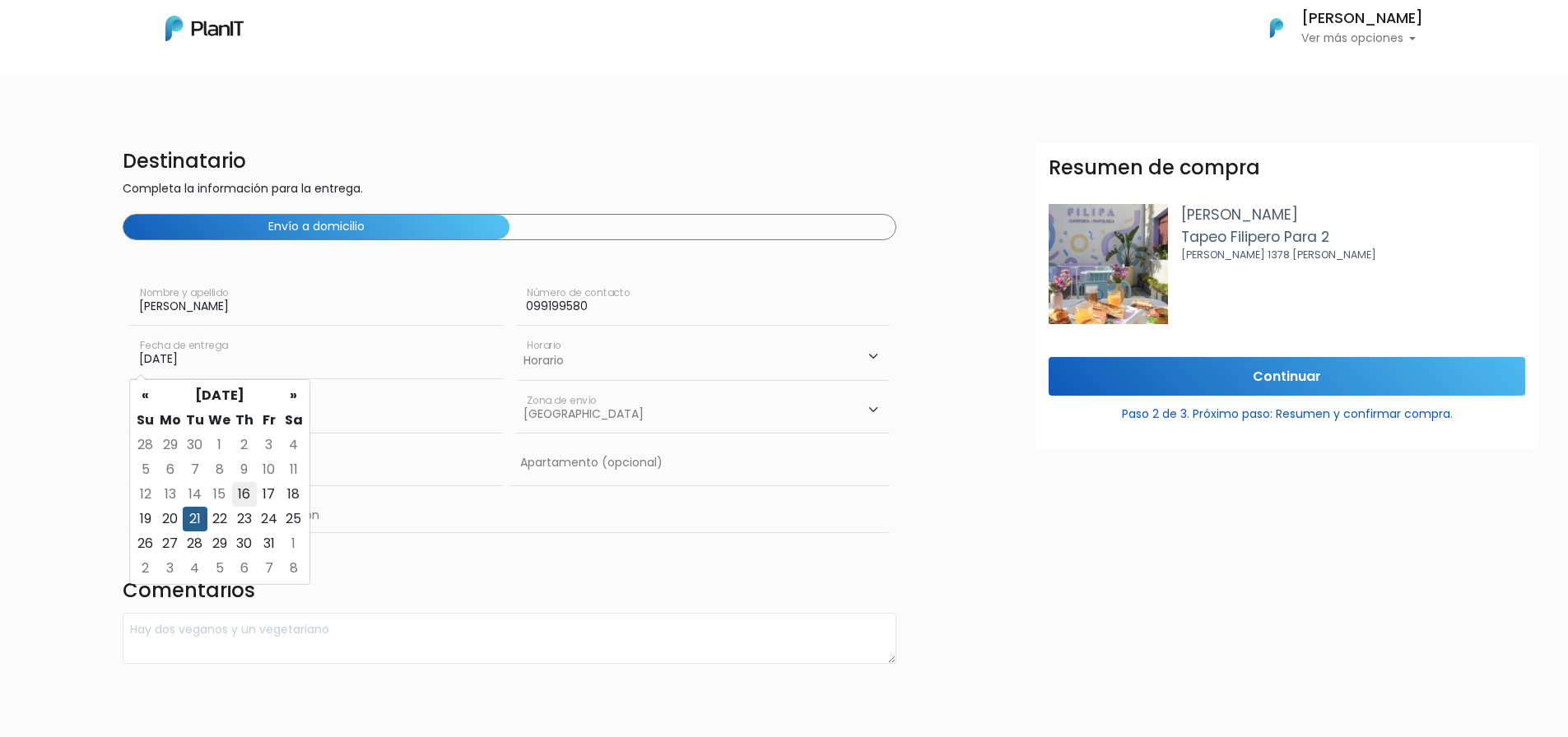
type input "16/10/2025"
click at [203, 412] on input "text" at bounding box center [316, 410] width 373 height 46
type input "Av. Libertador 1464 piso 13"
click at [288, 464] on input "text" at bounding box center [316, 463] width 373 height 46
type input "Centro"
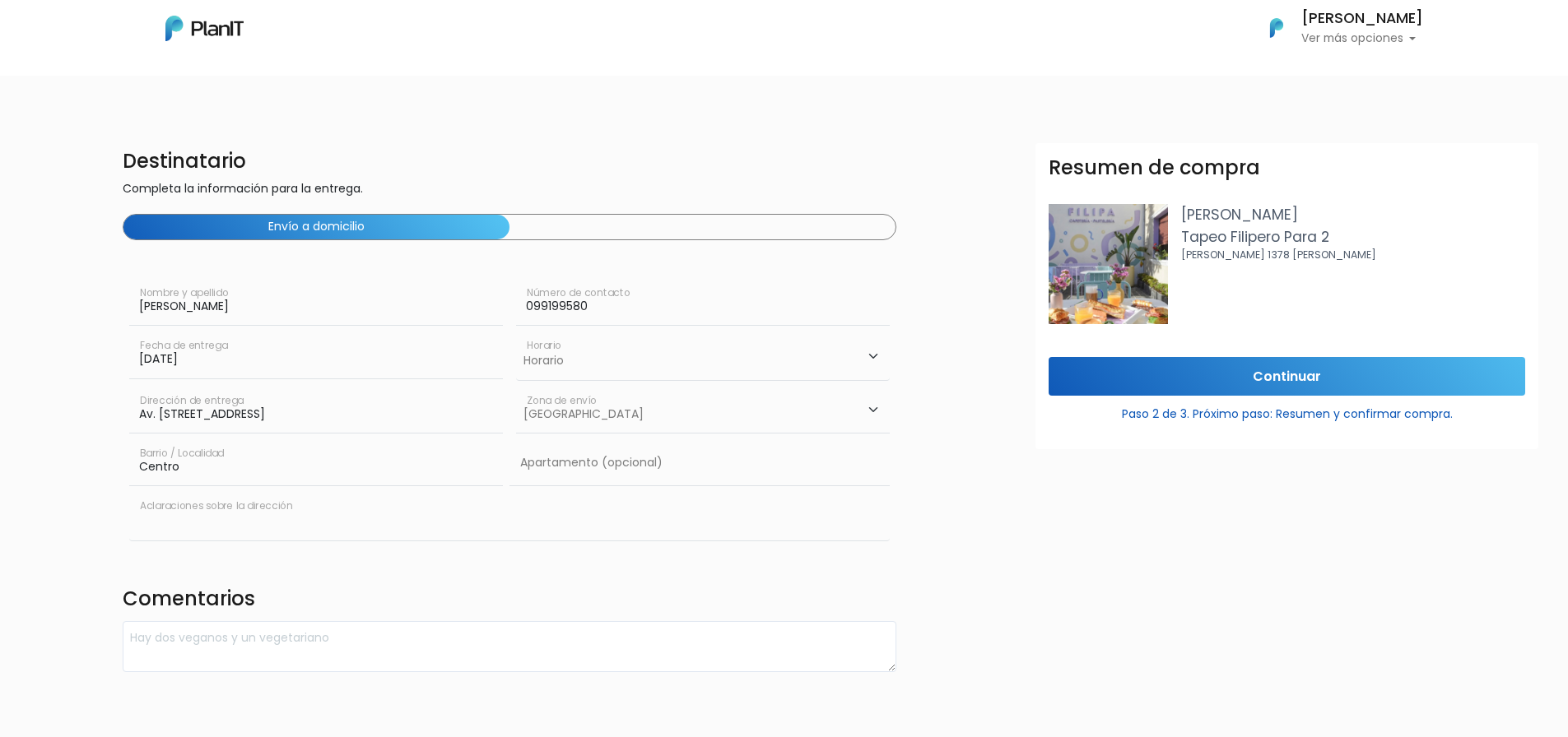
click at [252, 522] on input "text" at bounding box center [509, 516] width 761 height 48
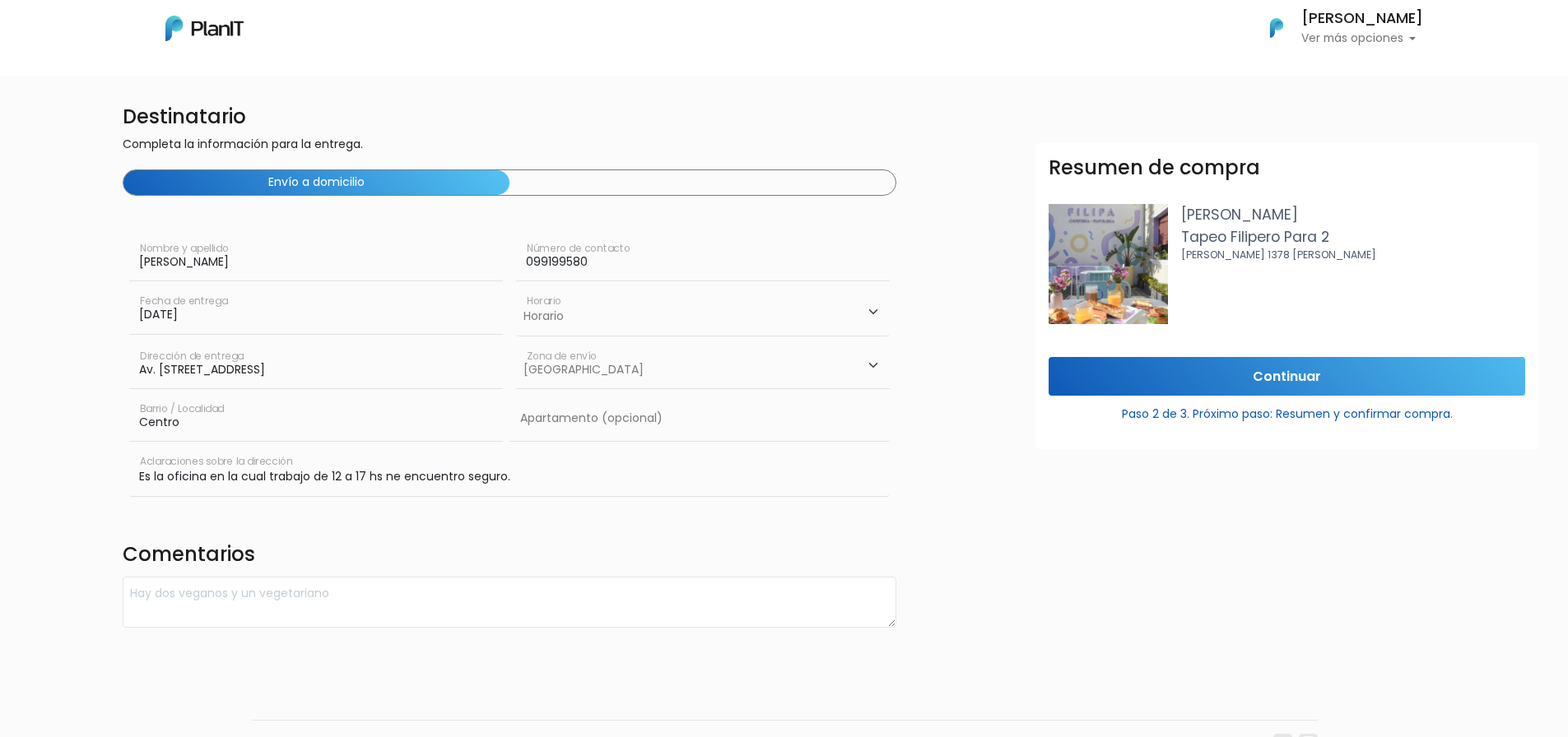
scroll to position [87, 0]
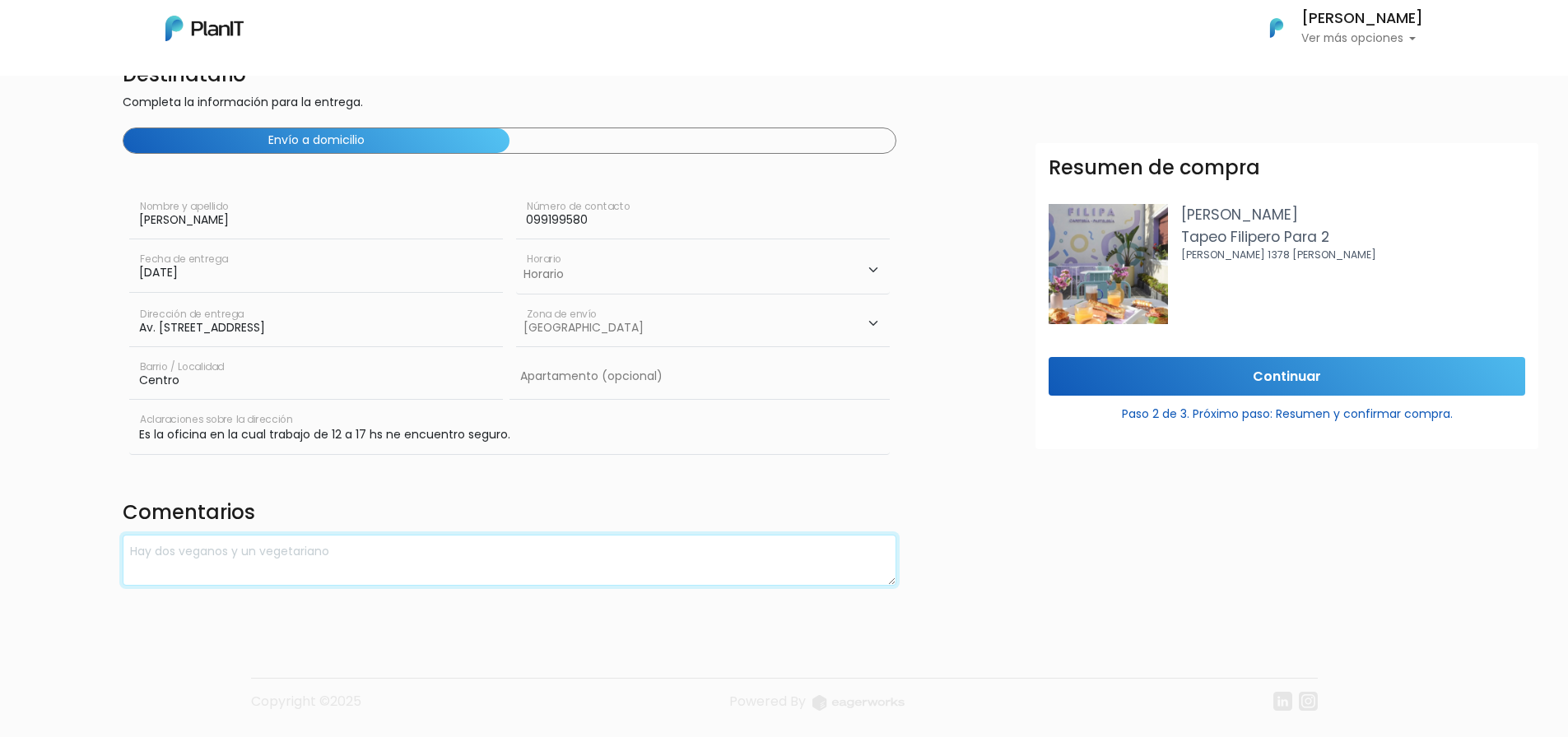
click at [565, 564] on textarea at bounding box center [509, 561] width 774 height 52
drag, startPoint x: 136, startPoint y: 440, endPoint x: 528, endPoint y: 438, distance: 392.0
click at [528, 438] on input "Es la oficina en la cual trabajo de 12 a 17 hs ne encuentro seguro." at bounding box center [509, 430] width 761 height 48
click at [548, 432] on input "Es la oficina en la cual trabajo de 12 a 17 hs ne encuentro seguro." at bounding box center [509, 430] width 761 height 48
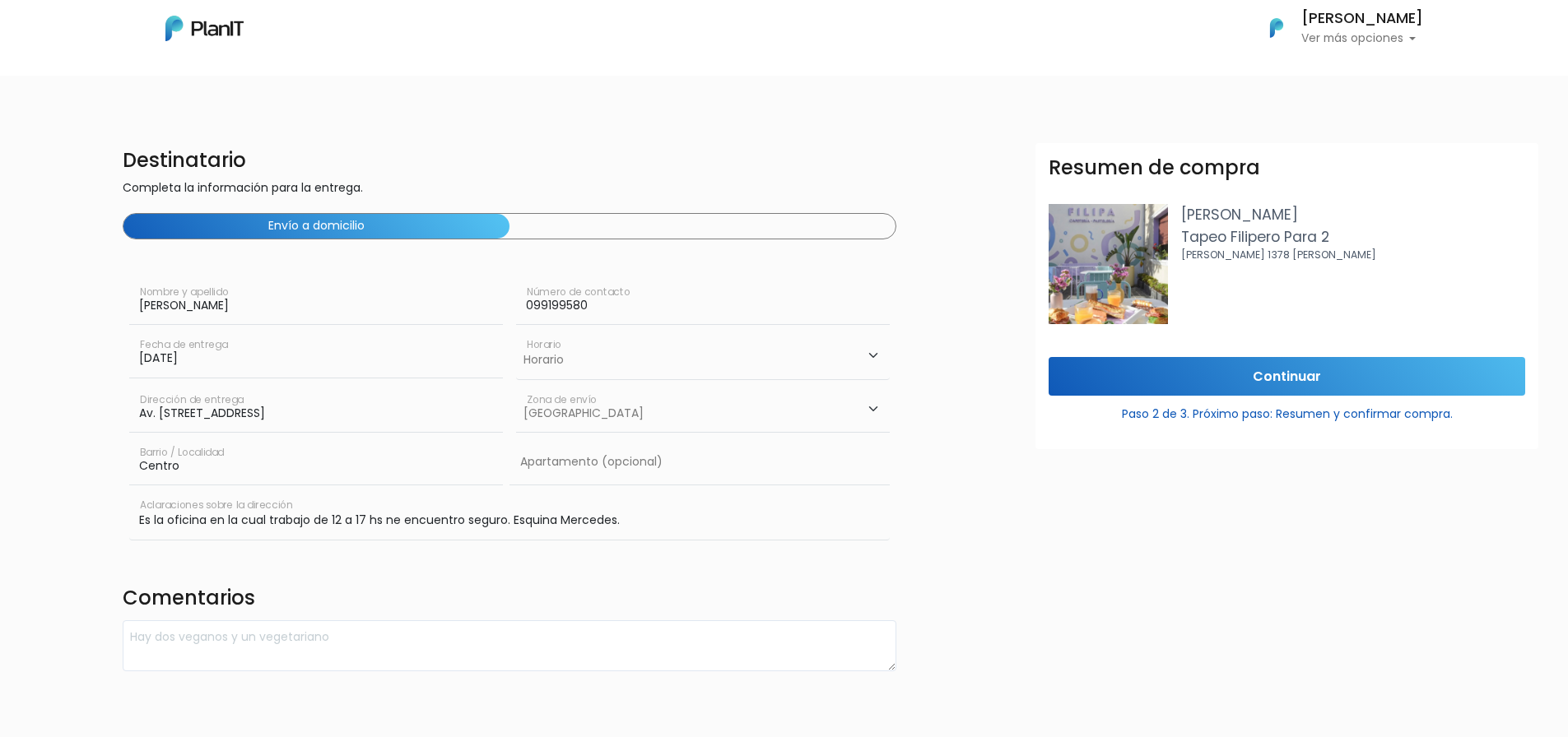
scroll to position [0, 0]
type input "Es la oficina en la cual trabajo de 12 a 17 hs ne encuentro seguro. Esquina Mer…"
click at [569, 222] on div "Envío a domicilio" at bounding box center [509, 226] width 774 height 26
click at [1249, 371] on input "Continuar" at bounding box center [1286, 376] width 477 height 39
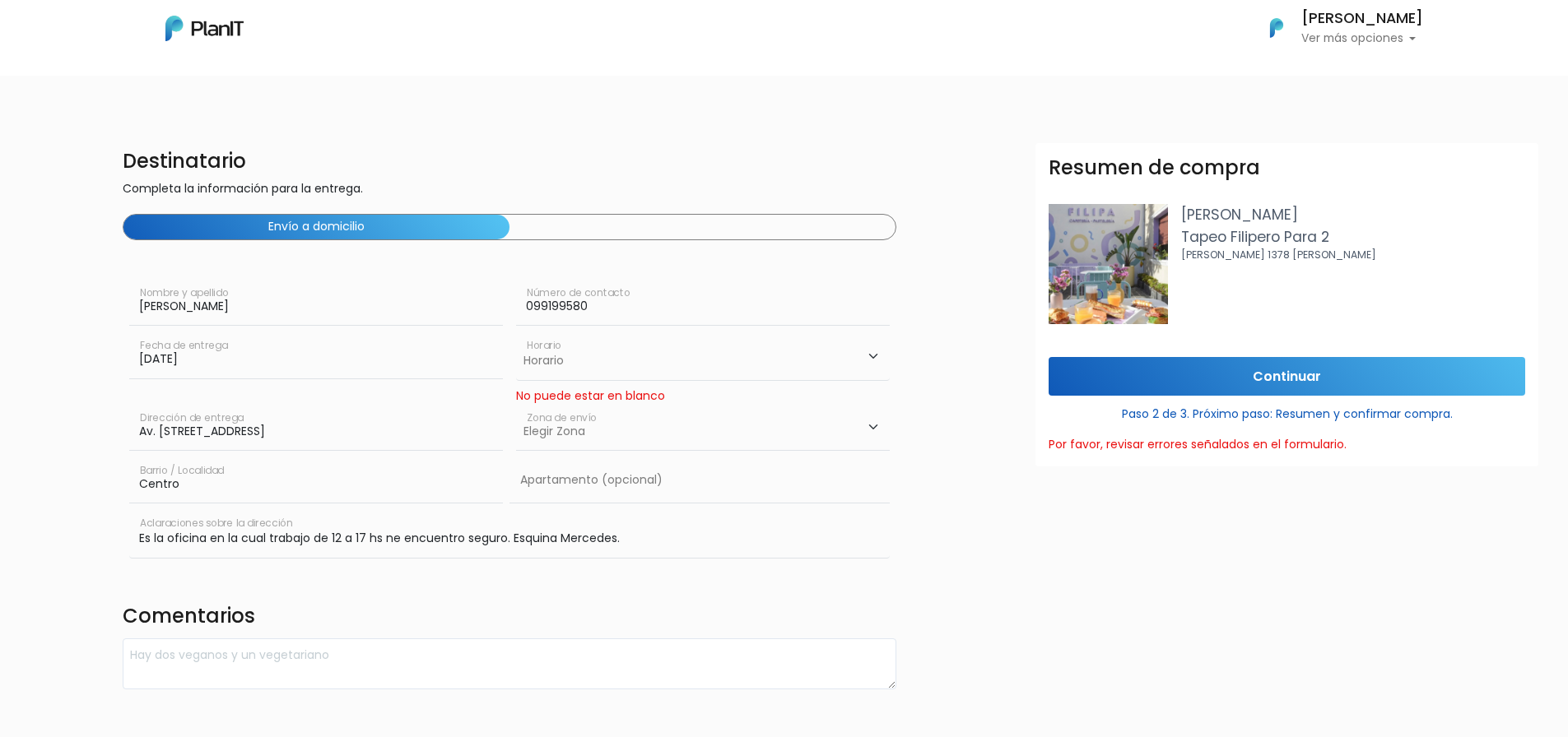
click at [872, 429] on select "Elegir Zona Zona américa Oficina Montevideo" at bounding box center [703, 428] width 373 height 46
select select "10"
click at [516, 405] on select "Elegir Zona Zona américa Oficina Montevideo" at bounding box center [703, 428] width 373 height 46
click at [1286, 374] on input "Continuar" at bounding box center [1286, 376] width 477 height 39
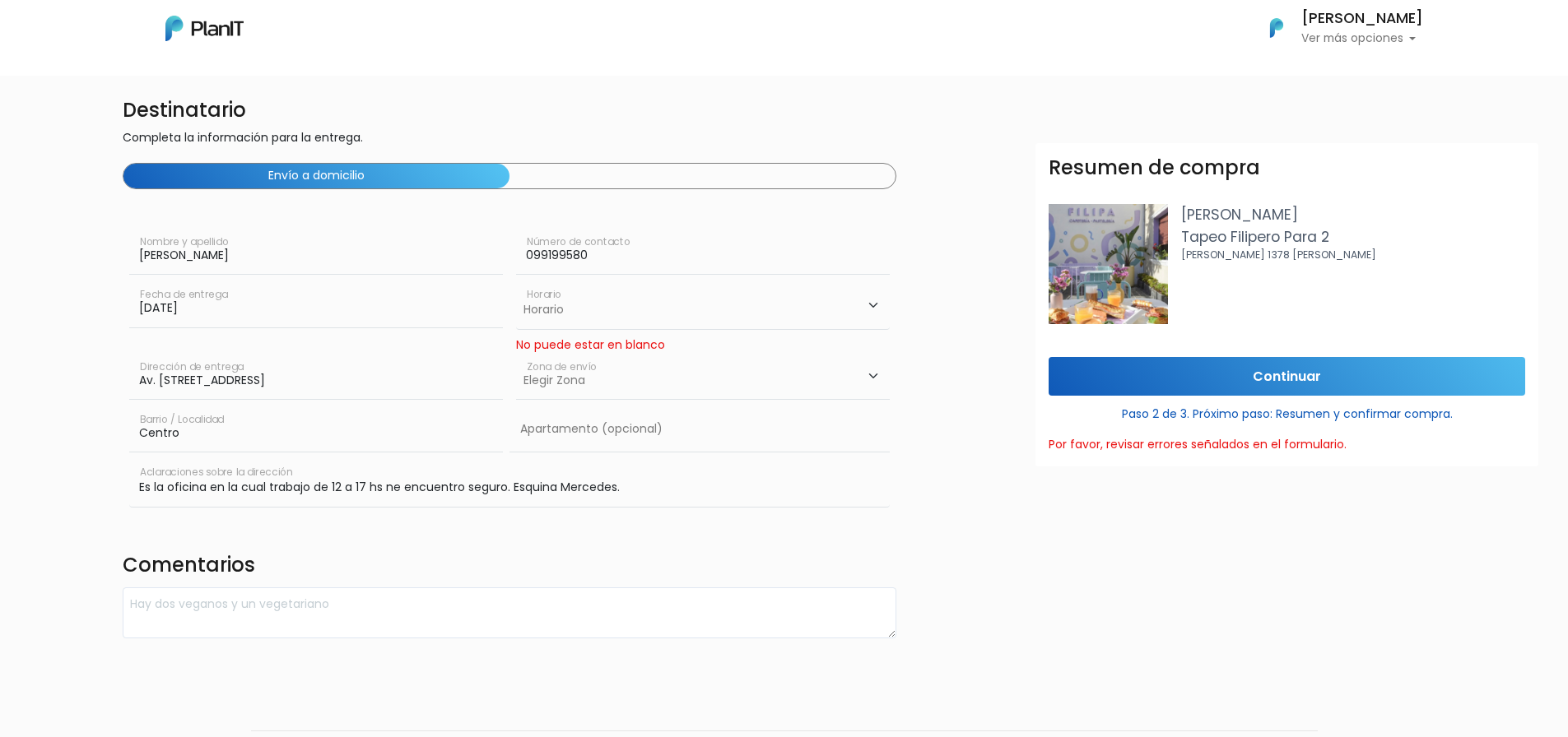
scroll to position [103, 0]
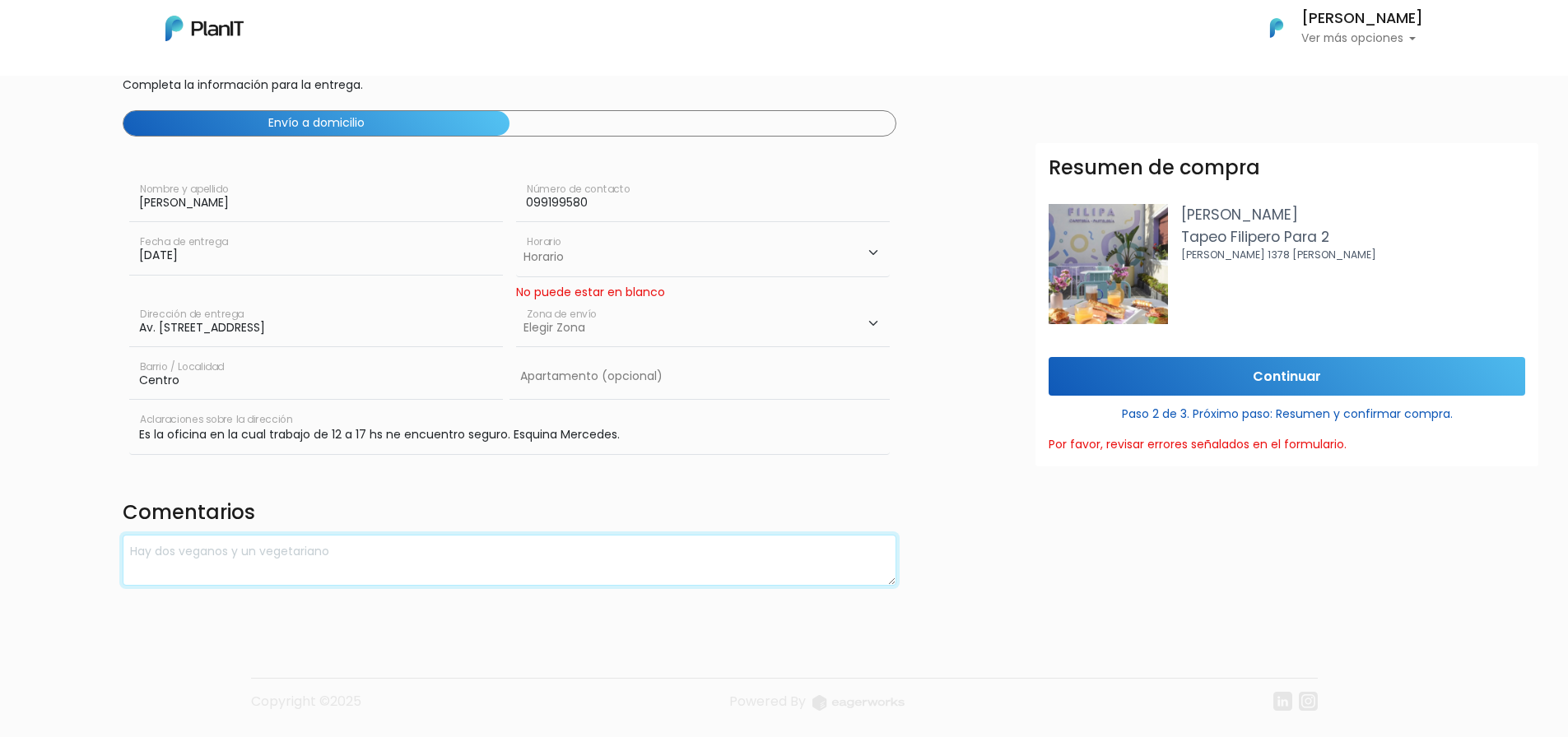
click at [556, 555] on textarea at bounding box center [509, 561] width 774 height 52
click at [872, 322] on select "Elegir Zona Zona américa Oficina Montevideo" at bounding box center [703, 324] width 373 height 46
click at [516, 301] on select "Elegir Zona Zona américa Oficina Montevideo" at bounding box center [703, 324] width 373 height 46
click at [871, 320] on select "Elegir Zona Zona américa Oficina Montevideo" at bounding box center [703, 324] width 373 height 46
select select "10"
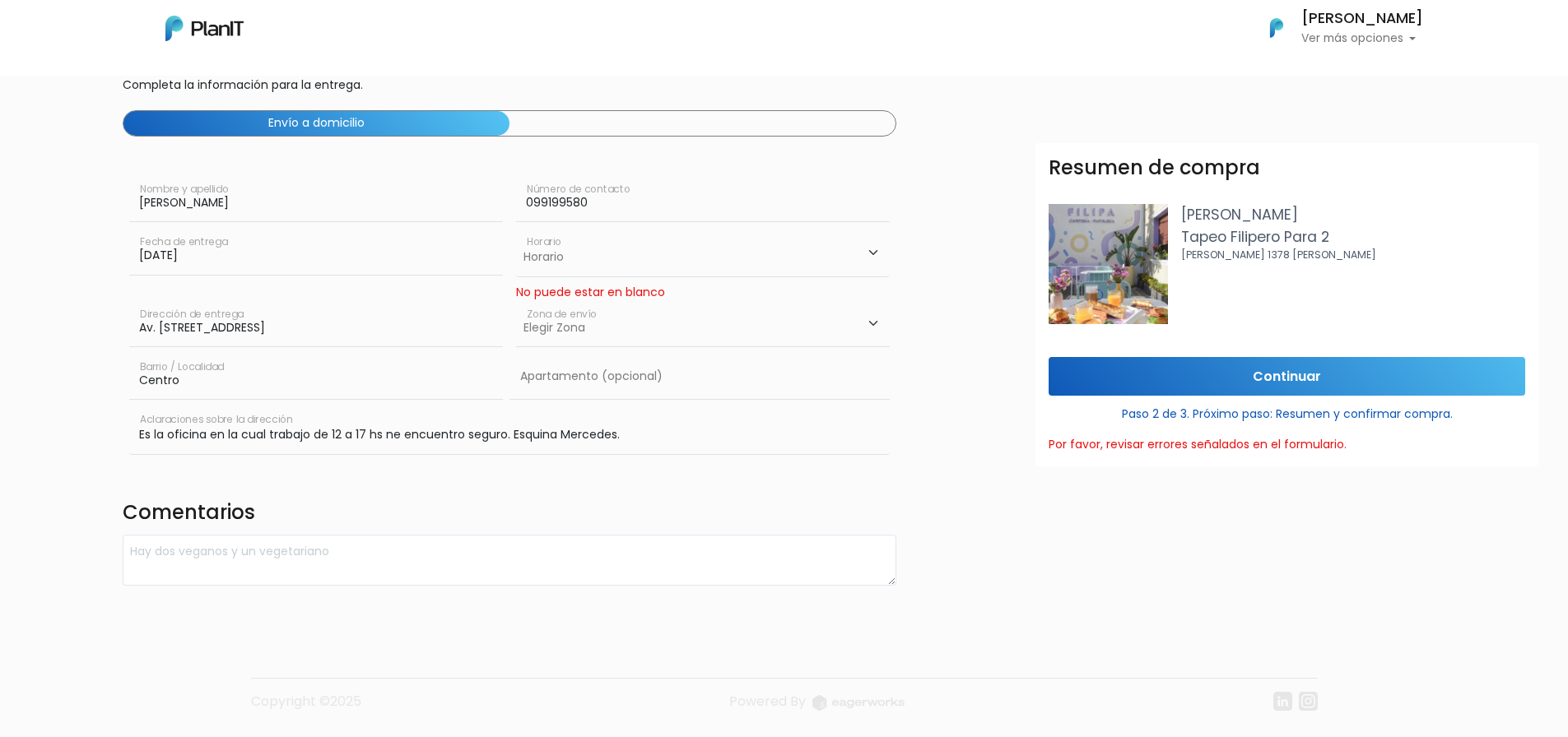
click at [516, 301] on select "Elegir Zona Zona américa Oficina Montevideo" at bounding box center [703, 324] width 373 height 46
click at [1261, 380] on input "Continuar" at bounding box center [1286, 376] width 477 height 39
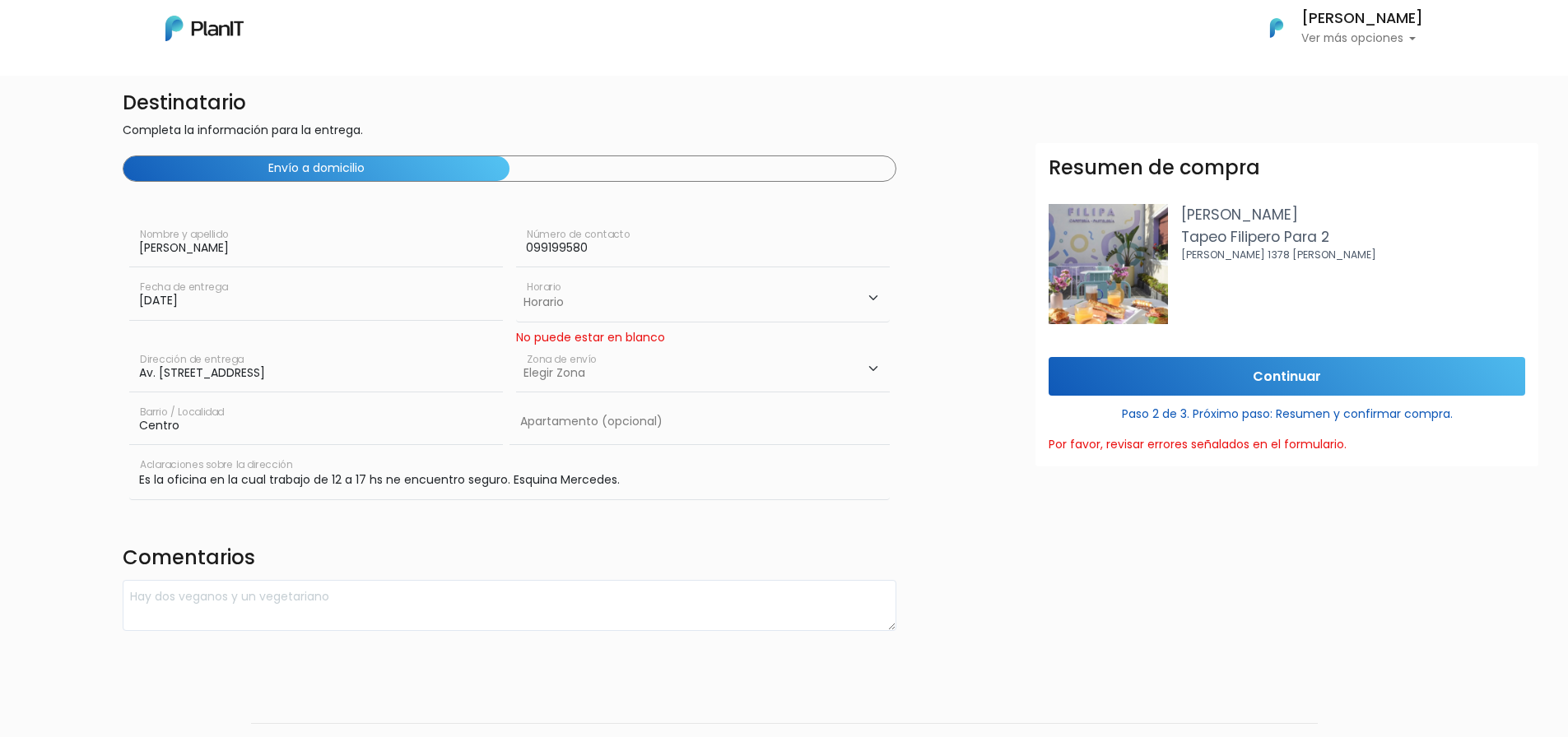
scroll to position [0, 0]
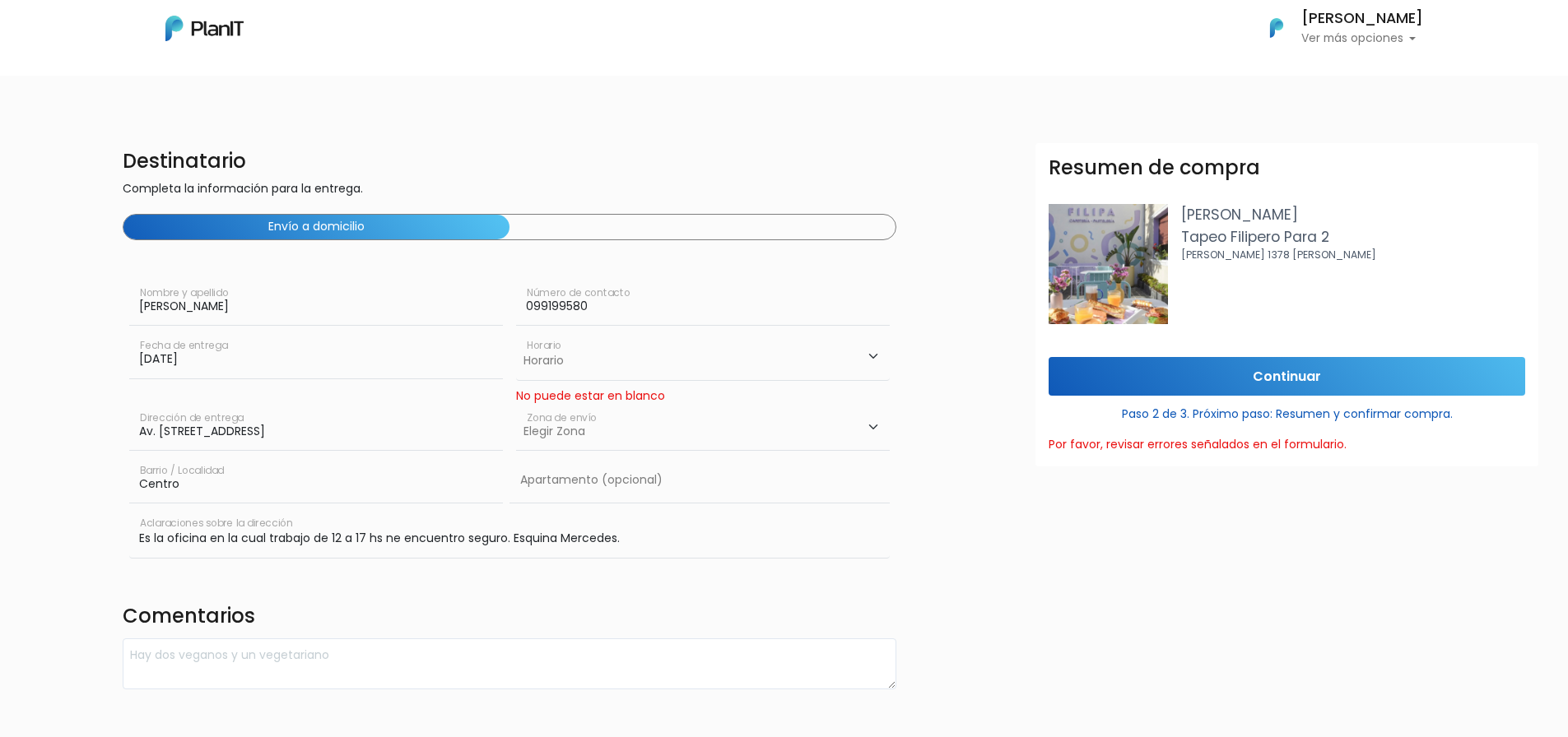
click at [277, 229] on button "Envío a domicilio" at bounding box center [316, 226] width 386 height 24
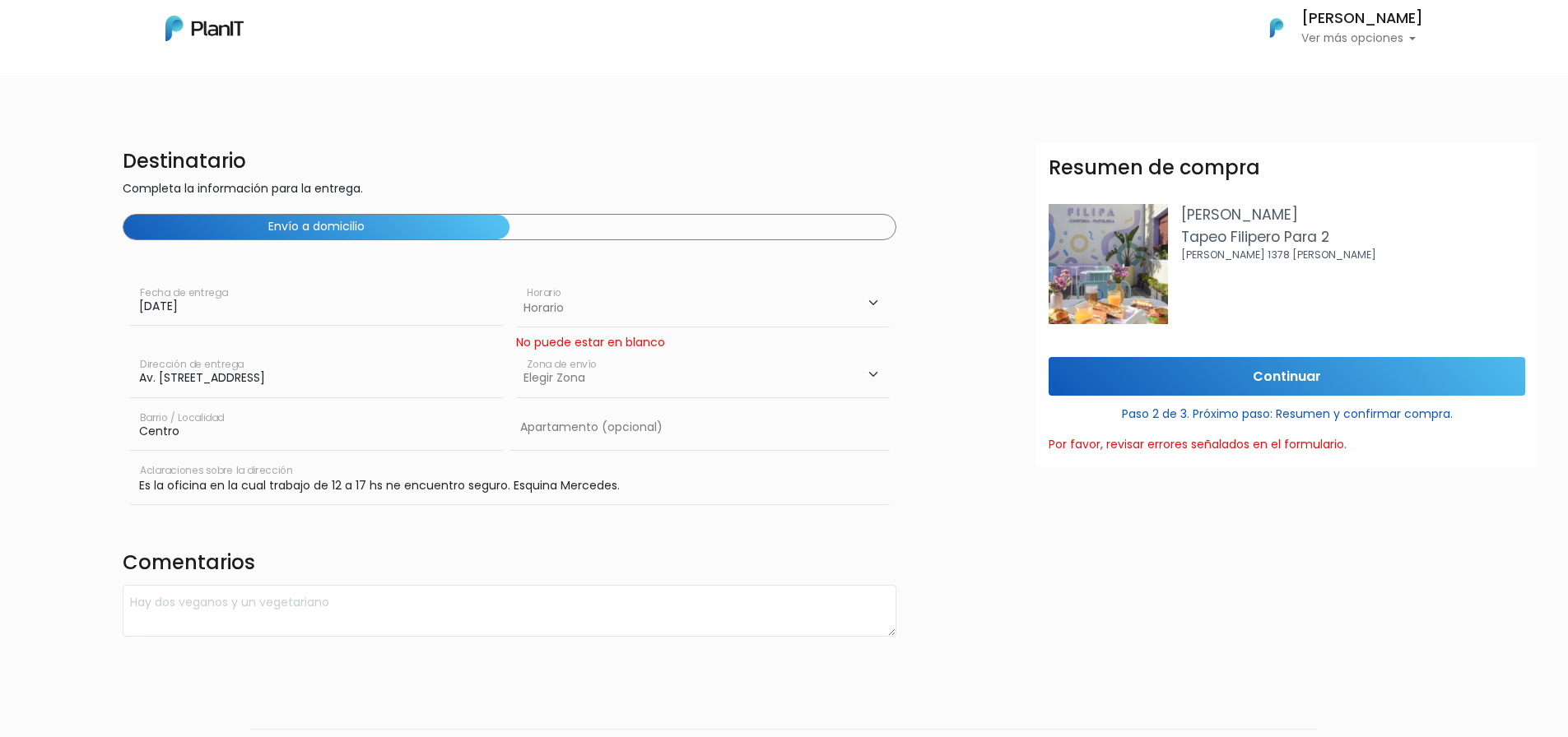
click at [873, 373] on select "Elegir Zona Zona américa Oficina Montevideo" at bounding box center [703, 374] width 373 height 46
select select "10"
click at [516, 351] on select "Elegir Zona Zona américa Oficina Montevideo" at bounding box center [703, 374] width 373 height 46
click at [1286, 376] on input "Continuar" at bounding box center [1286, 376] width 477 height 39
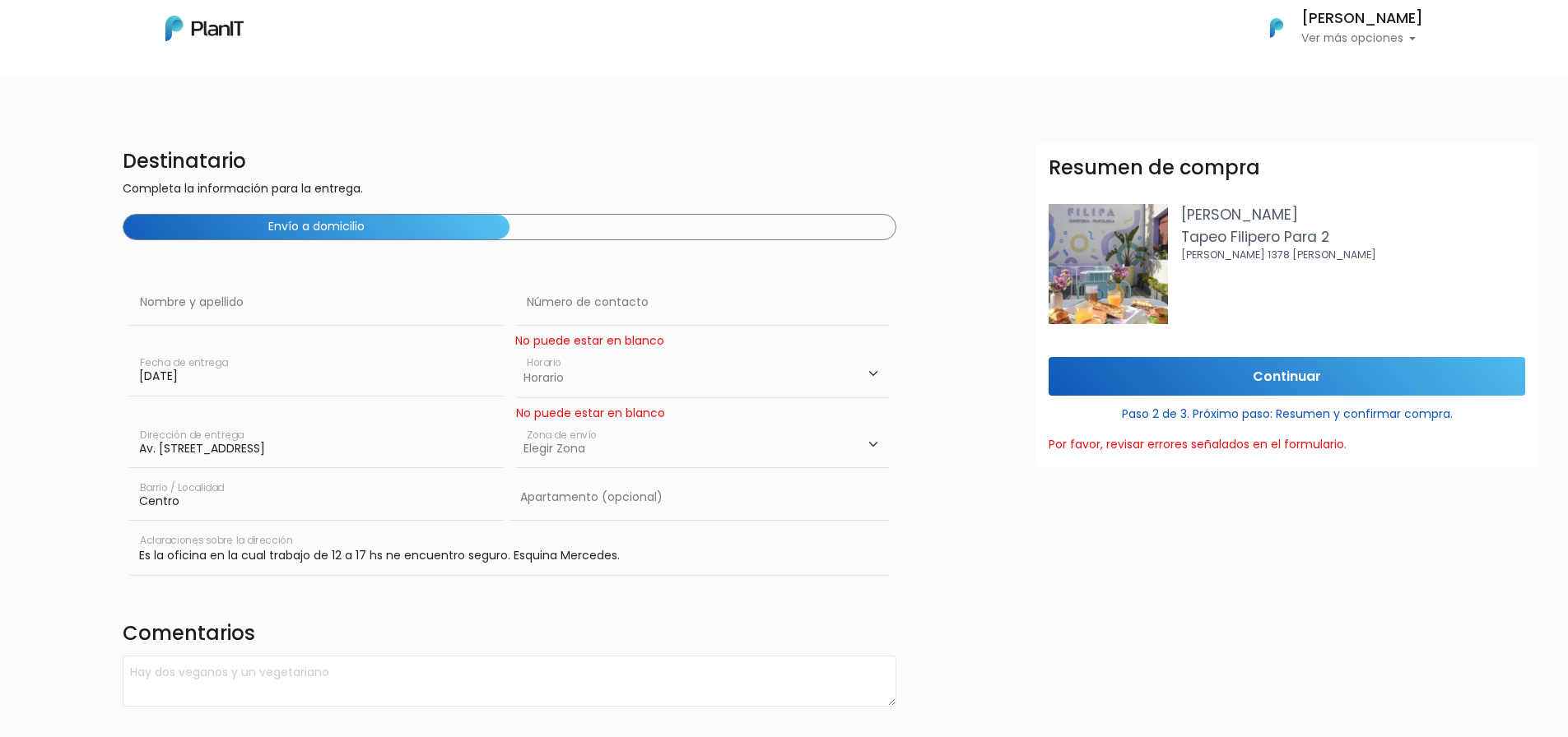
click at [877, 372] on select "Horario 08:00 - 10:00 10:00 - 12:00 14:00 - 16:00 16:00 - 18:00" at bounding box center [703, 373] width 373 height 48
select select "2"
click at [516, 350] on select "Horario 08:00 - 10:00 10:00 - 12:00 14:00 - 16:00 16:00 - 18:00" at bounding box center [703, 373] width 373 height 48
click at [873, 447] on select "Elegir Zona Zona américa Oficina Montevideo" at bounding box center [703, 445] width 373 height 46
select select "10"
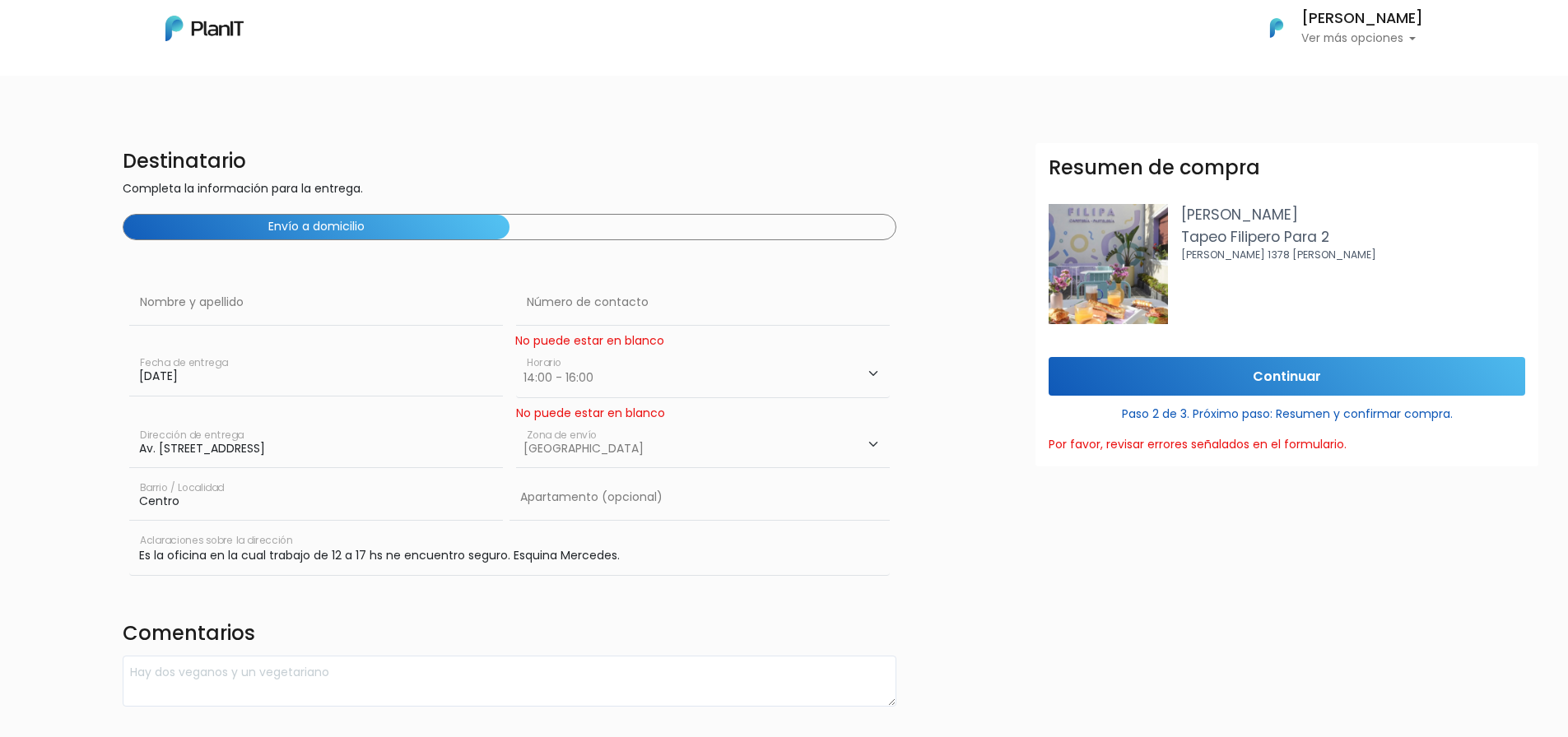
click at [516, 422] on select "Elegir Zona Zona américa Oficina Montevideo" at bounding box center [703, 445] width 373 height 46
click at [1304, 376] on input "Continuar" at bounding box center [1286, 376] width 477 height 39
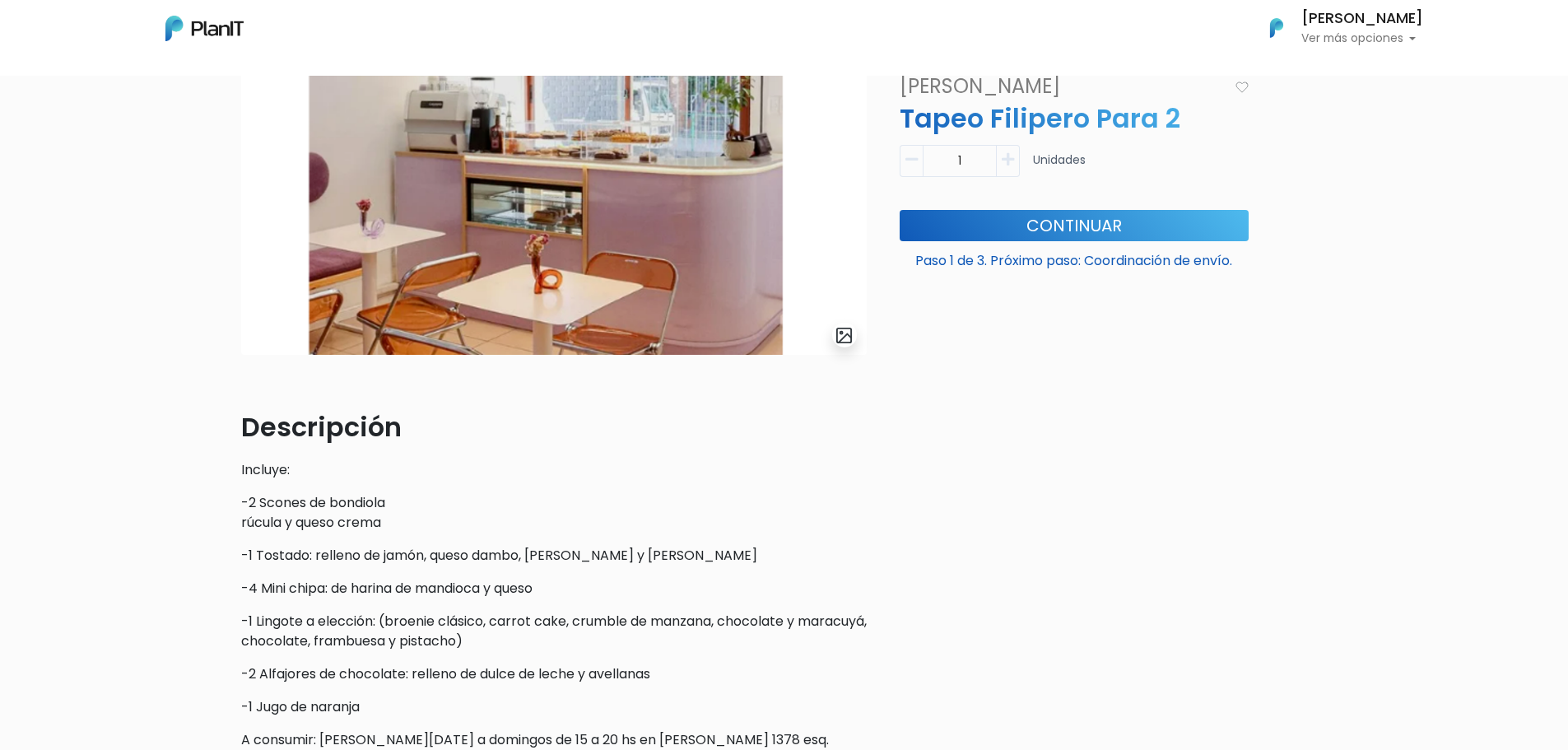
scroll to position [165, 0]
click at [1031, 230] on button "Continuar" at bounding box center [1074, 225] width 349 height 31
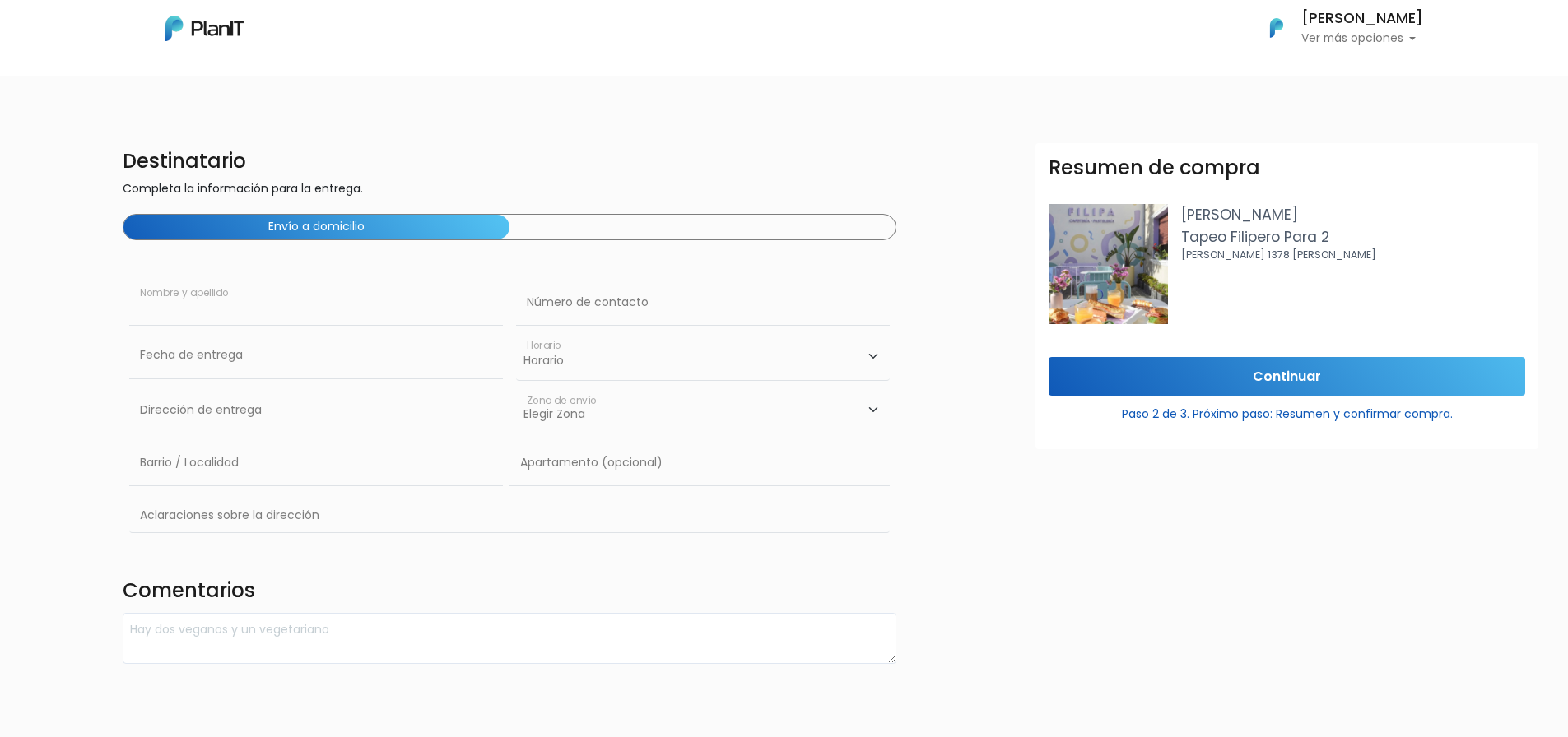
click at [231, 309] on input "text" at bounding box center [316, 303] width 373 height 46
type input "[PERSON_NAME]"
click at [590, 294] on input "text" at bounding box center [703, 303] width 373 height 46
type input "099199580"
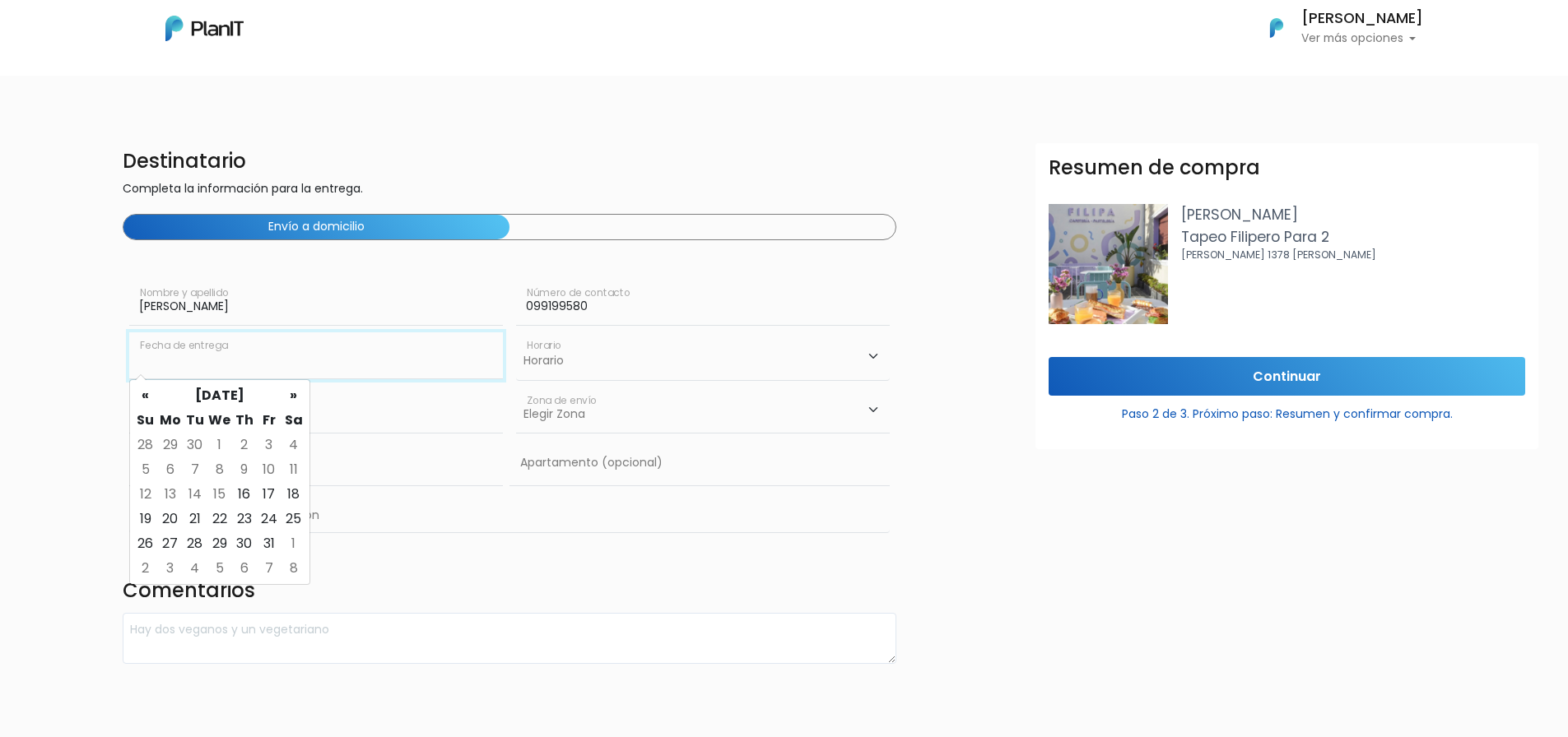
click at [344, 366] on input "text" at bounding box center [316, 355] width 373 height 46
click at [241, 492] on td "16" at bounding box center [244, 494] width 24 height 24
type input "16/10/2025"
click at [872, 356] on select "Horario 08:00 - 10:00 10:00 - 12:00 14:00 - 16:00 16:00 - 18:00" at bounding box center [703, 355] width 373 height 48
select select "2"
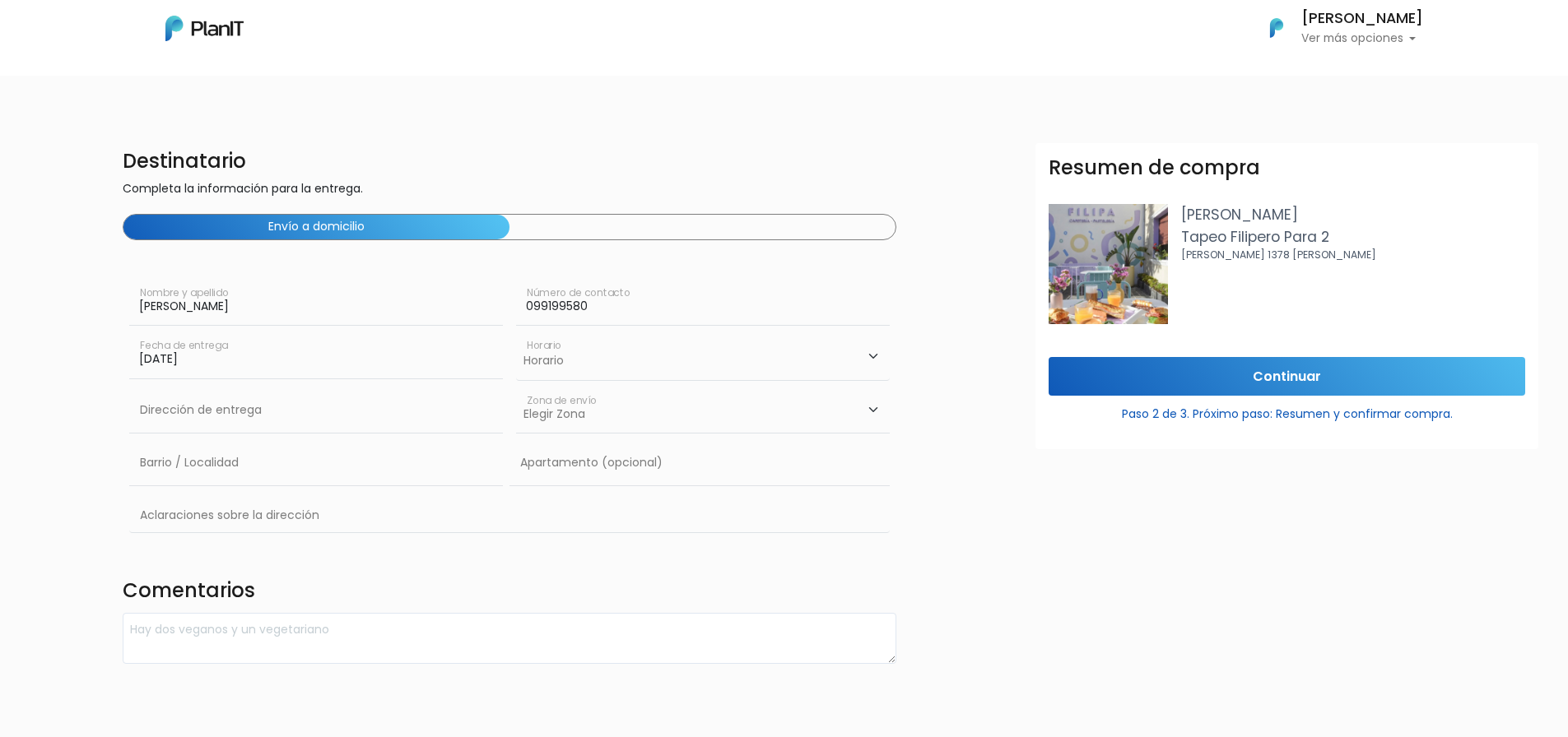
click at [516, 332] on select "Horario 08:00 - 10:00 10:00 - 12:00 14:00 - 16:00 16:00 - 18:00" at bounding box center [703, 355] width 373 height 48
click at [258, 412] on input "text" at bounding box center [316, 410] width 373 height 46
drag, startPoint x: 368, startPoint y: 409, endPoint x: 151, endPoint y: 413, distance: 217.0
click at [151, 413] on input "Bvar Manuel Herrera y Obes 4084 ap 1" at bounding box center [316, 410] width 373 height 46
type input "B"
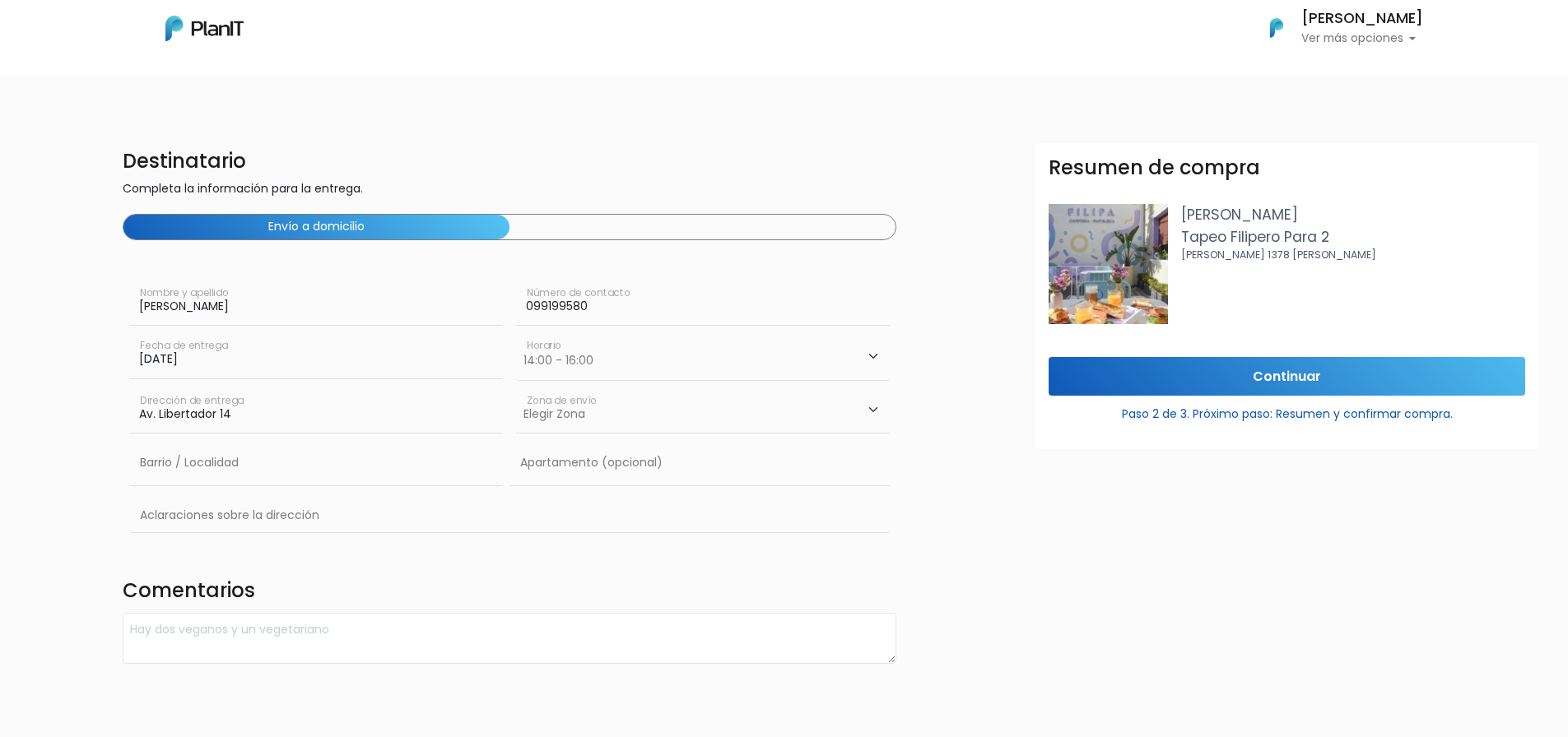
type input "Av. Libertador 1464 piso 13"
click at [872, 408] on select "Elegir Zona Zona américa Oficina Montevideo" at bounding box center [703, 410] width 373 height 46
select select "10"
click at [516, 387] on select "Elegir Zona Zona américa Oficina Montevideo" at bounding box center [703, 410] width 373 height 46
click at [240, 476] on input "text" at bounding box center [316, 463] width 373 height 46
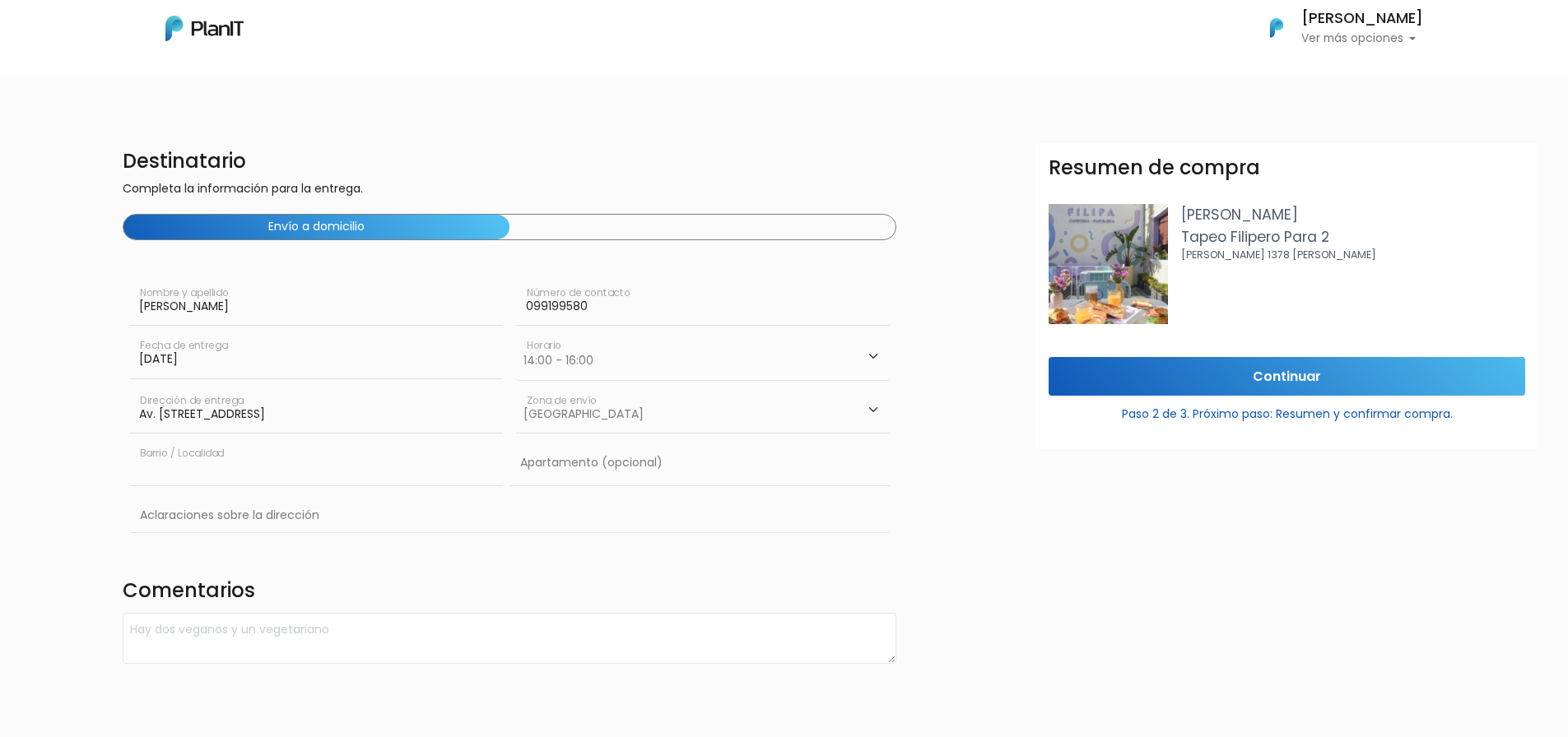
type input "Centro"
click at [622, 467] on input "text" at bounding box center [700, 463] width 380 height 46
click at [240, 516] on input "text" at bounding box center [509, 516] width 761 height 48
type input "esquina Mercedes. Es la oficina del BSE en la cual trabajo"
drag, startPoint x: 1284, startPoint y: 376, endPoint x: 1293, endPoint y: 370, distance: 10.8
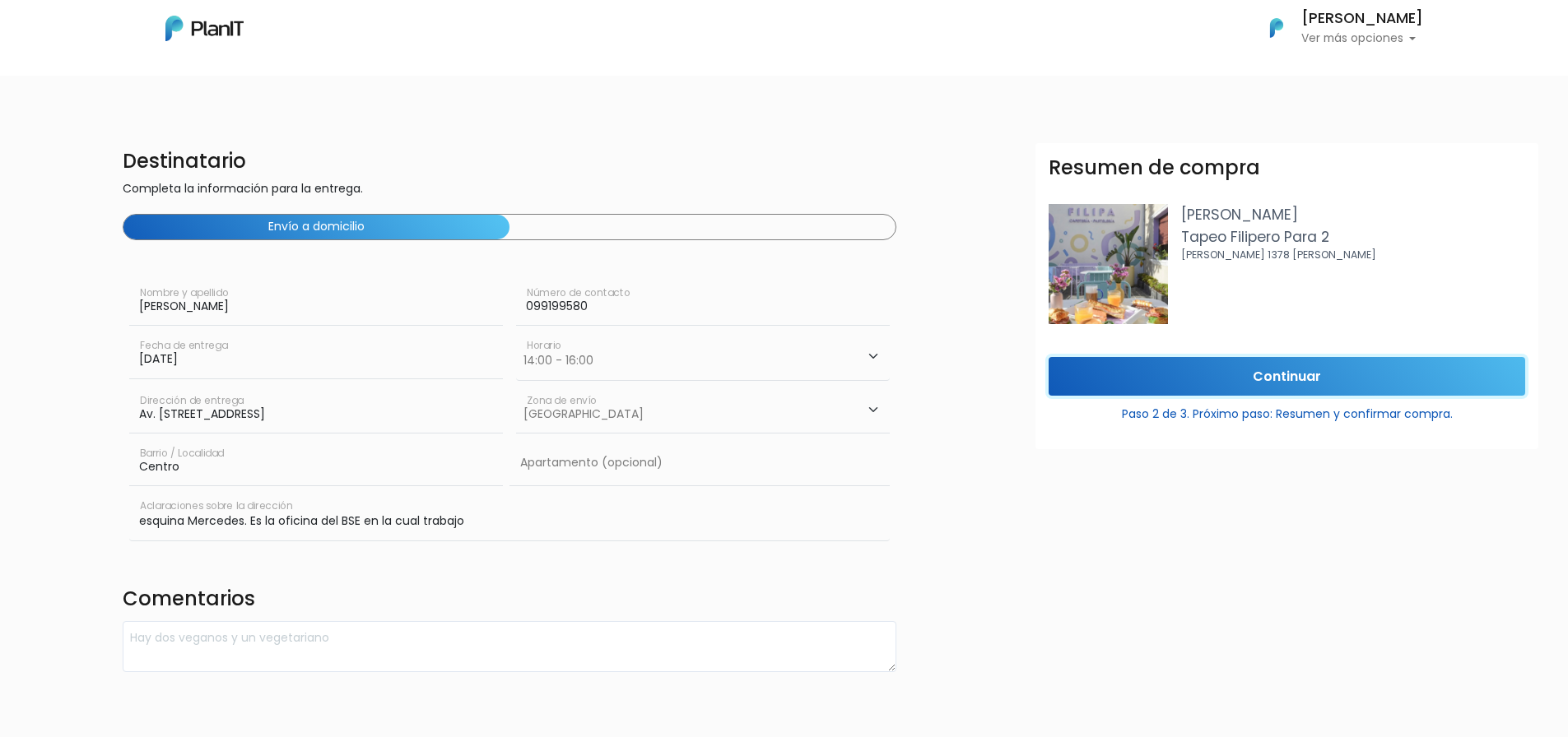
click at [1284, 376] on input "Continuar" at bounding box center [1286, 376] width 477 height 39
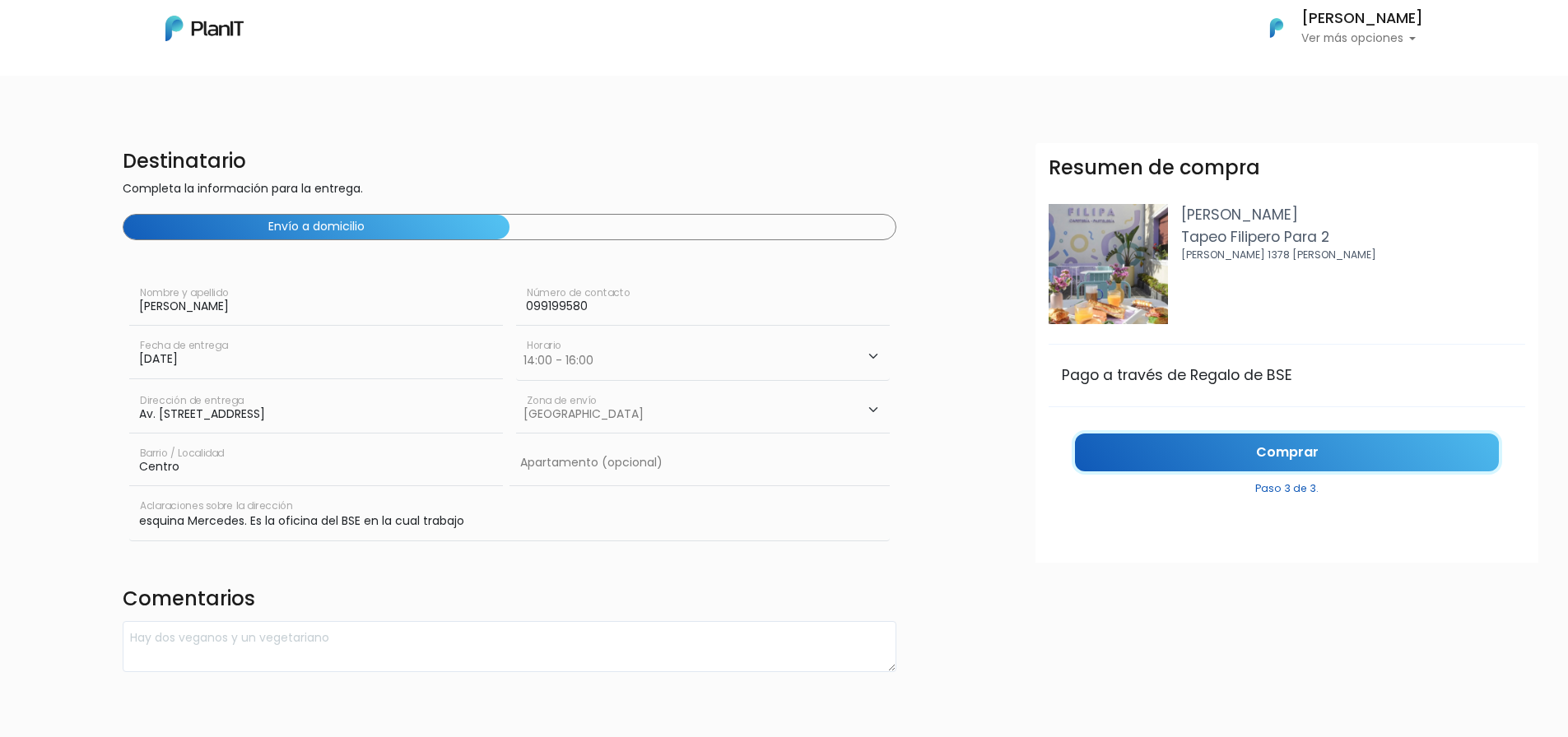
click at [1339, 454] on link "Comprar" at bounding box center [1286, 453] width 424 height 39
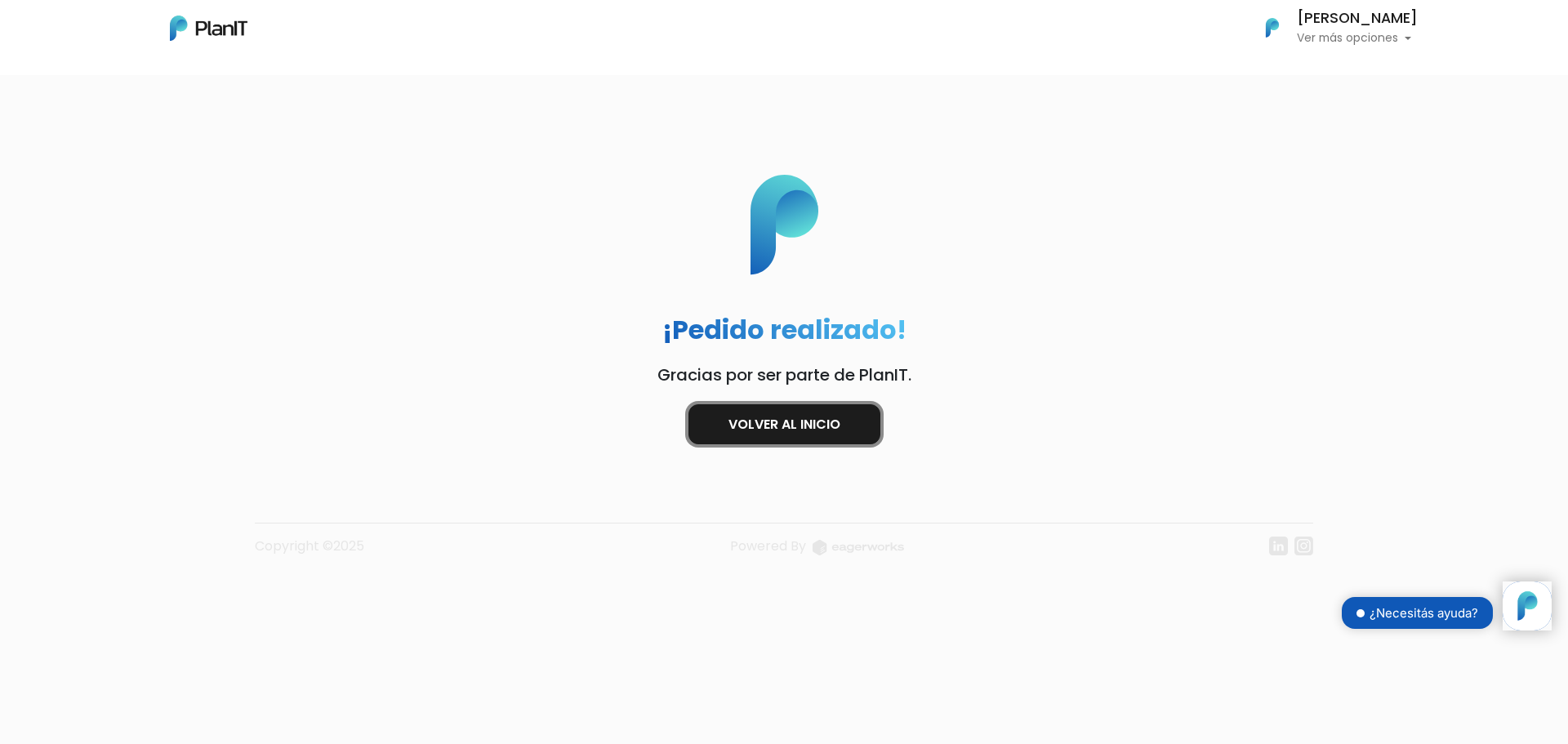
click at [803, 416] on link "Volver al inicio" at bounding box center [784, 425] width 192 height 40
